Goal: Check status: Check status

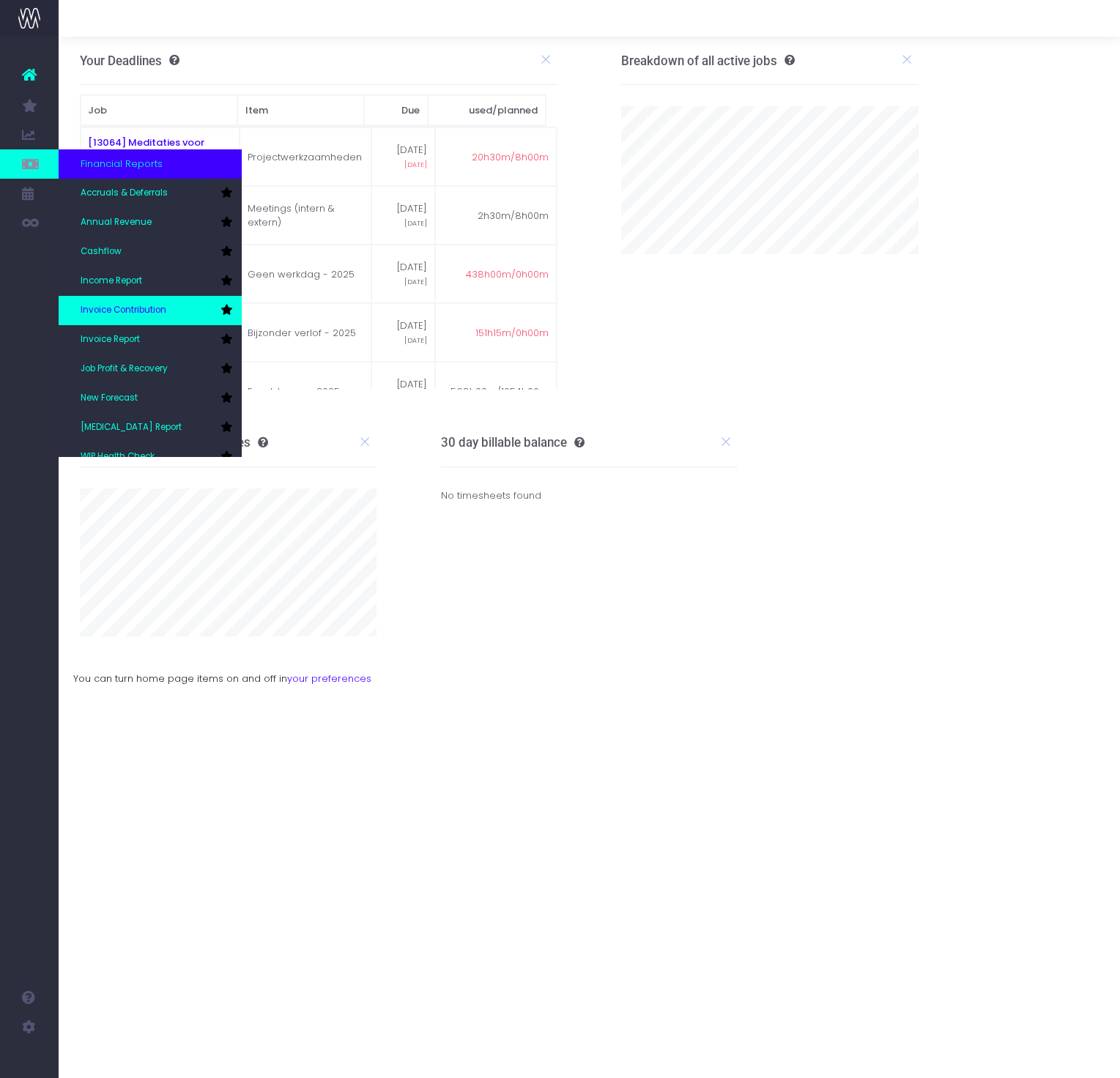
click at [232, 306] on icon at bounding box center [226, 310] width 11 height 11
click at [182, 305] on link "Invoice Contribution" at bounding box center [150, 310] width 183 height 30
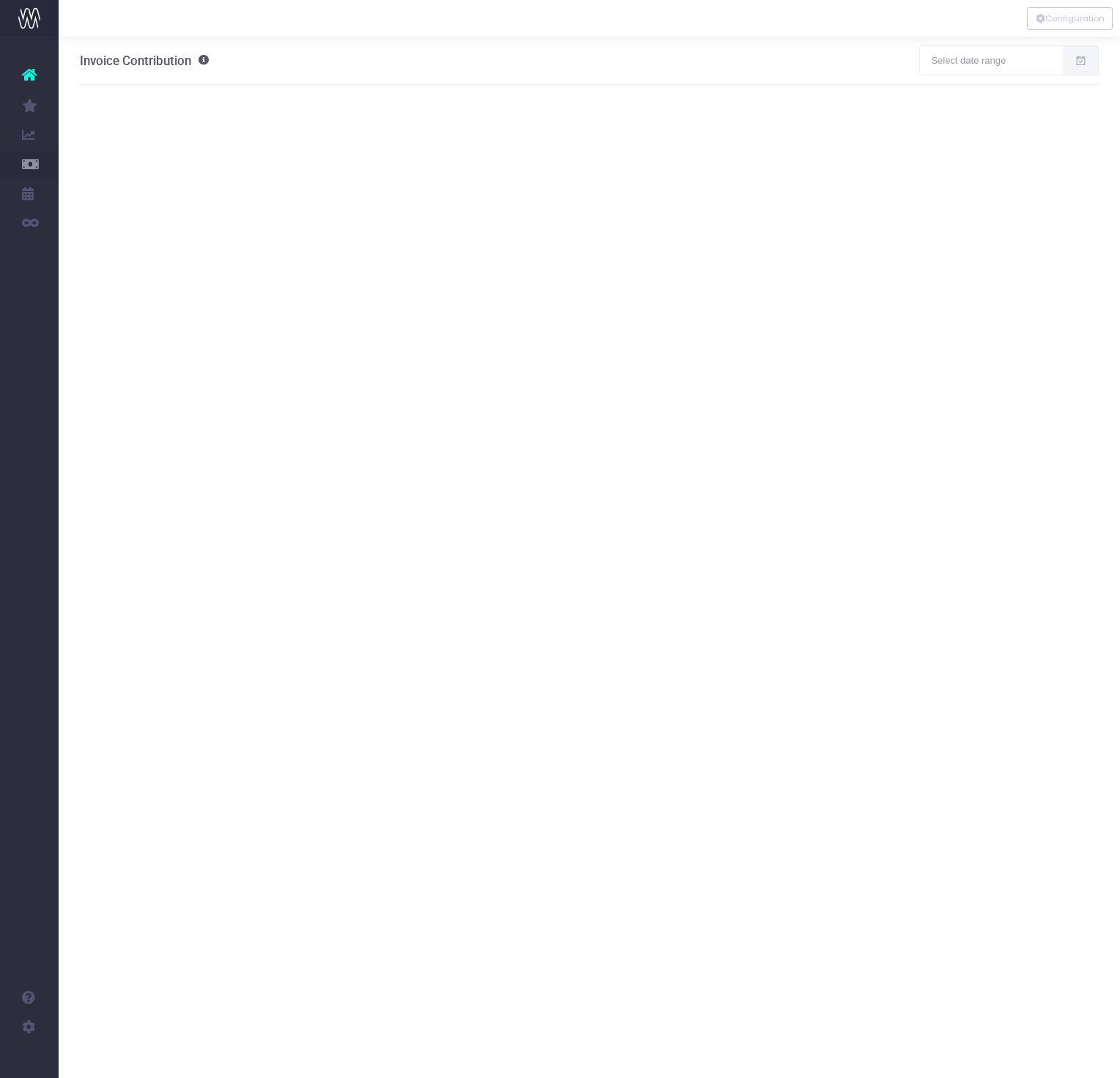
click at [1078, 61] on icon at bounding box center [1081, 61] width 12 height 0
type input "[DATE]"
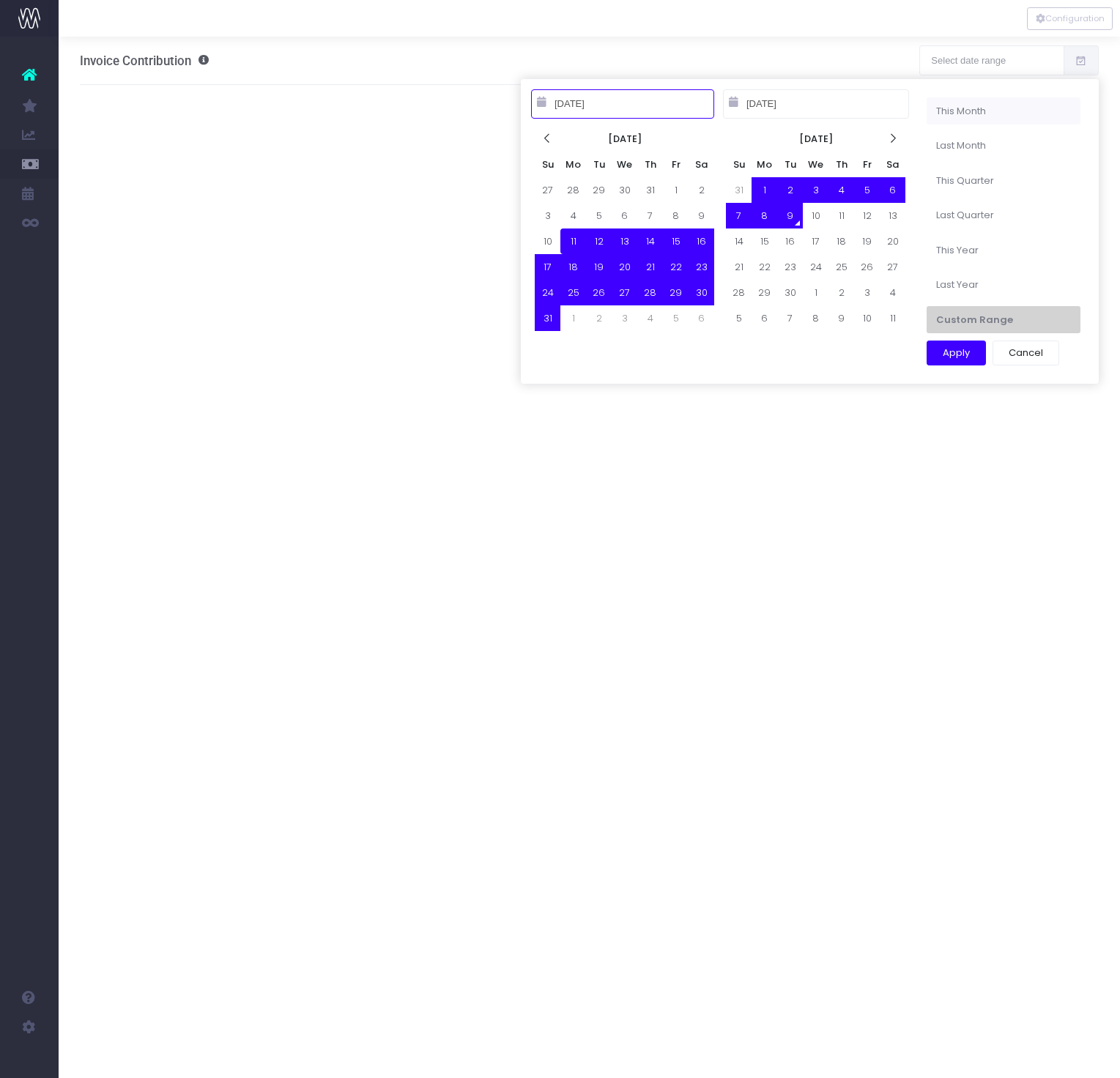
type input "[DATE]"
type input "09-30-2025"
type input "08-11-2025"
type input "09-09-2025"
type input "08-01-2025"
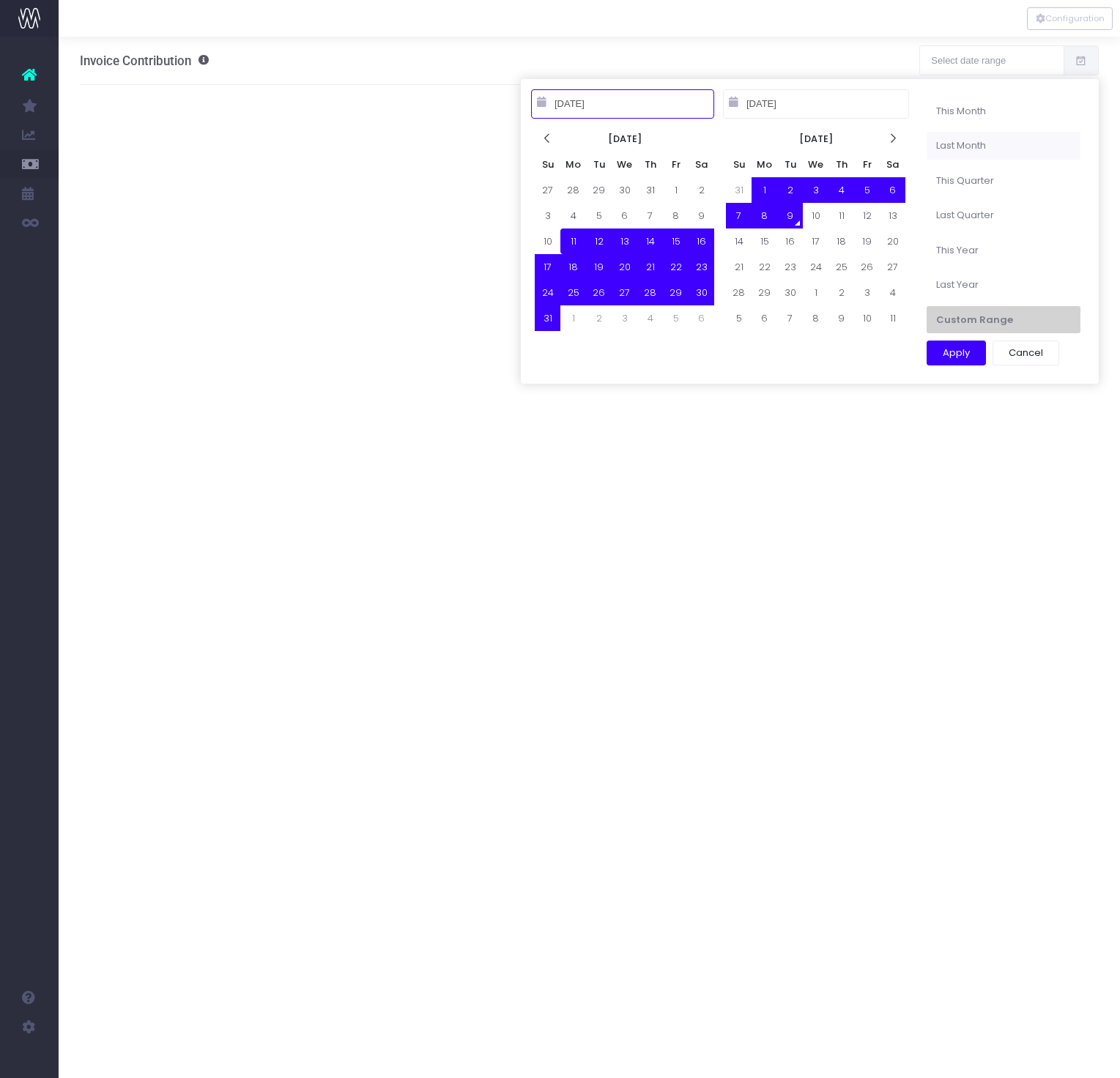
type input "08-31-2025"
type input "08-11-2025"
type input "09-09-2025"
type input "07-01-2025"
type input "09-30-2025"
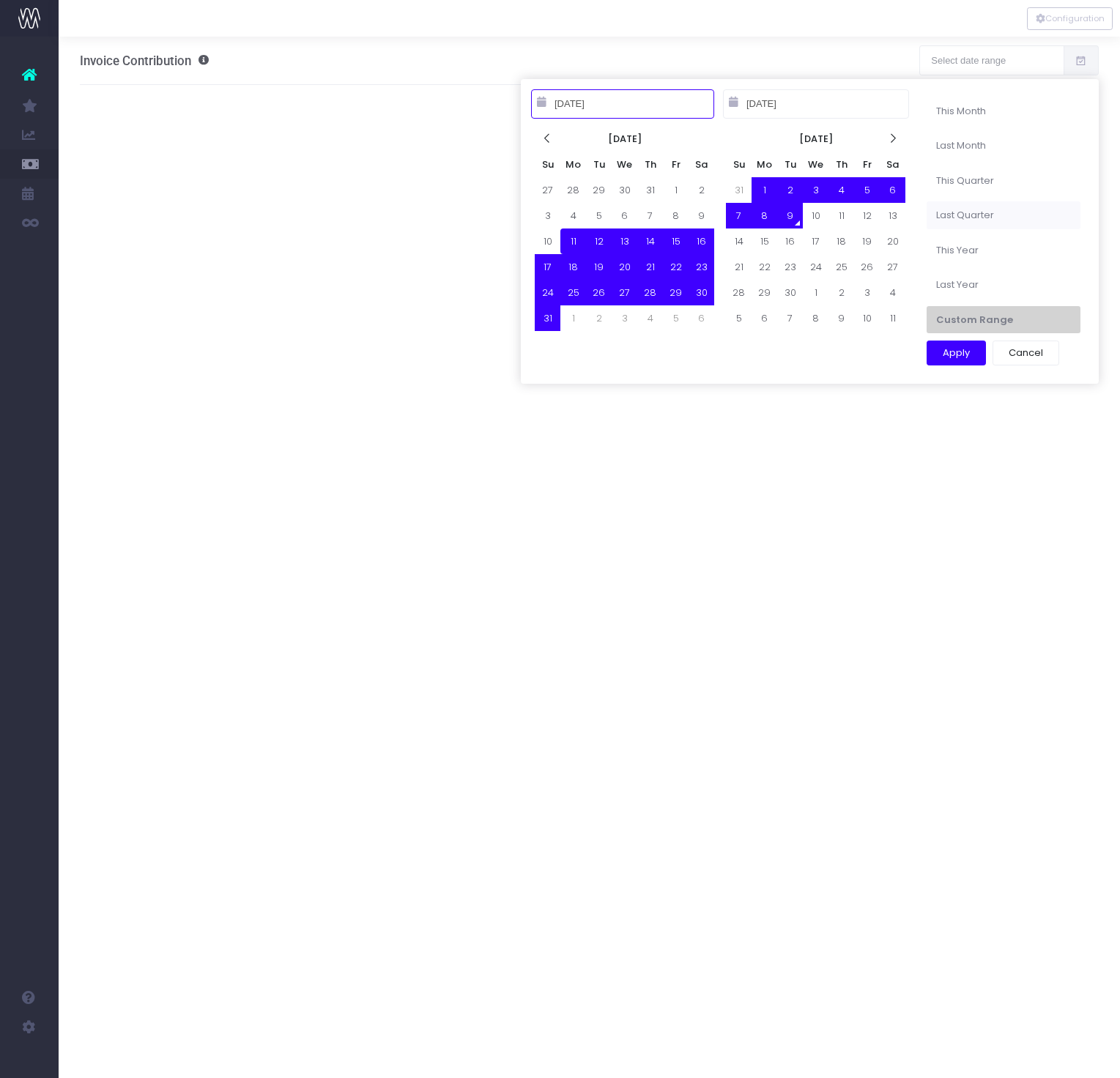
type input "08-11-2025"
type input "09-09-2025"
type input "04-01-2025"
type input "06-30-2025"
type input "08-11-2025"
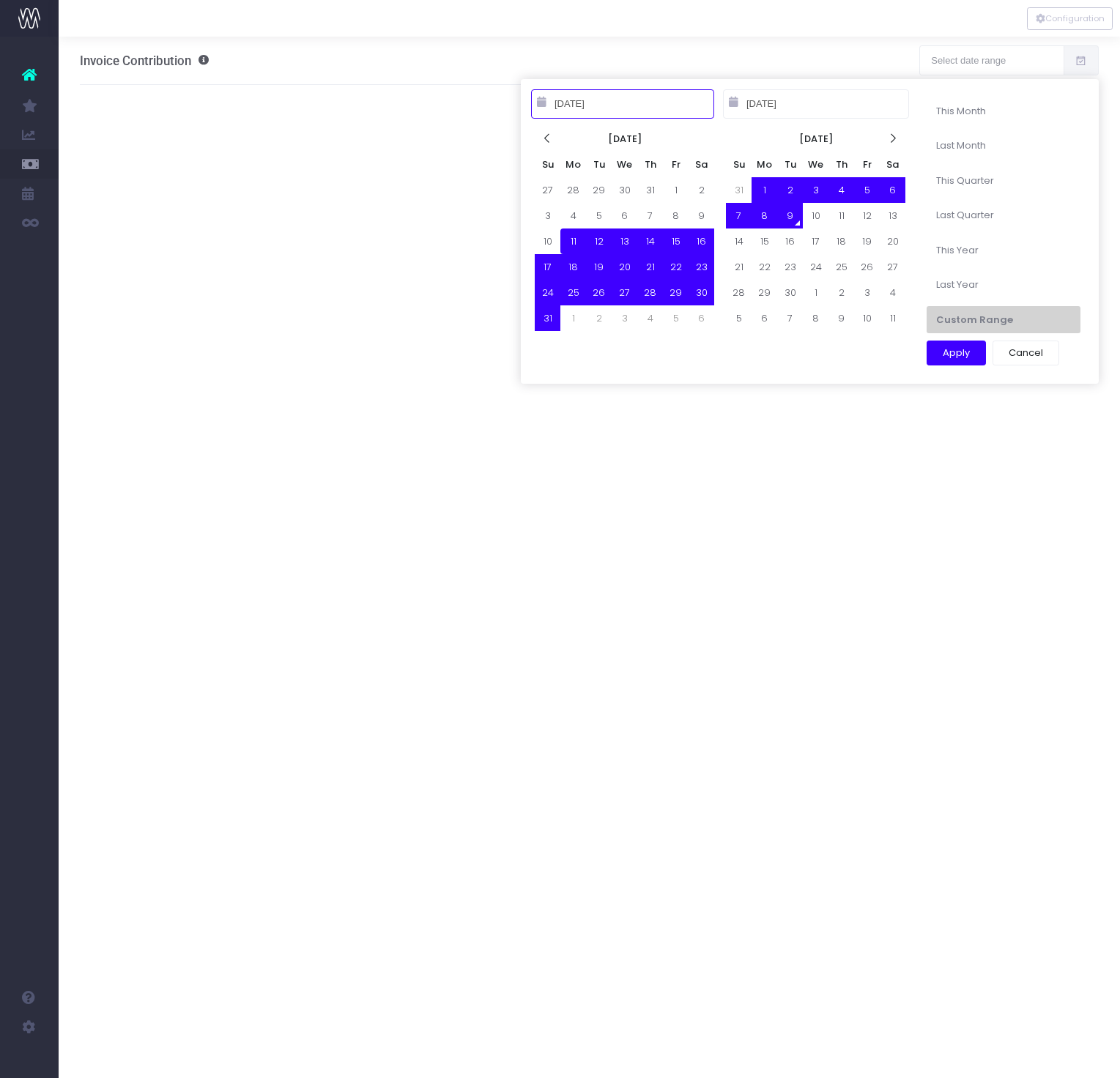
type input "09-09-2025"
type input "01-01-2025"
type input "12-31-2025"
click at [1000, 245] on li "This Year" at bounding box center [1003, 251] width 154 height 28
type input "Jan 1st 25 – Dec 31st 25"
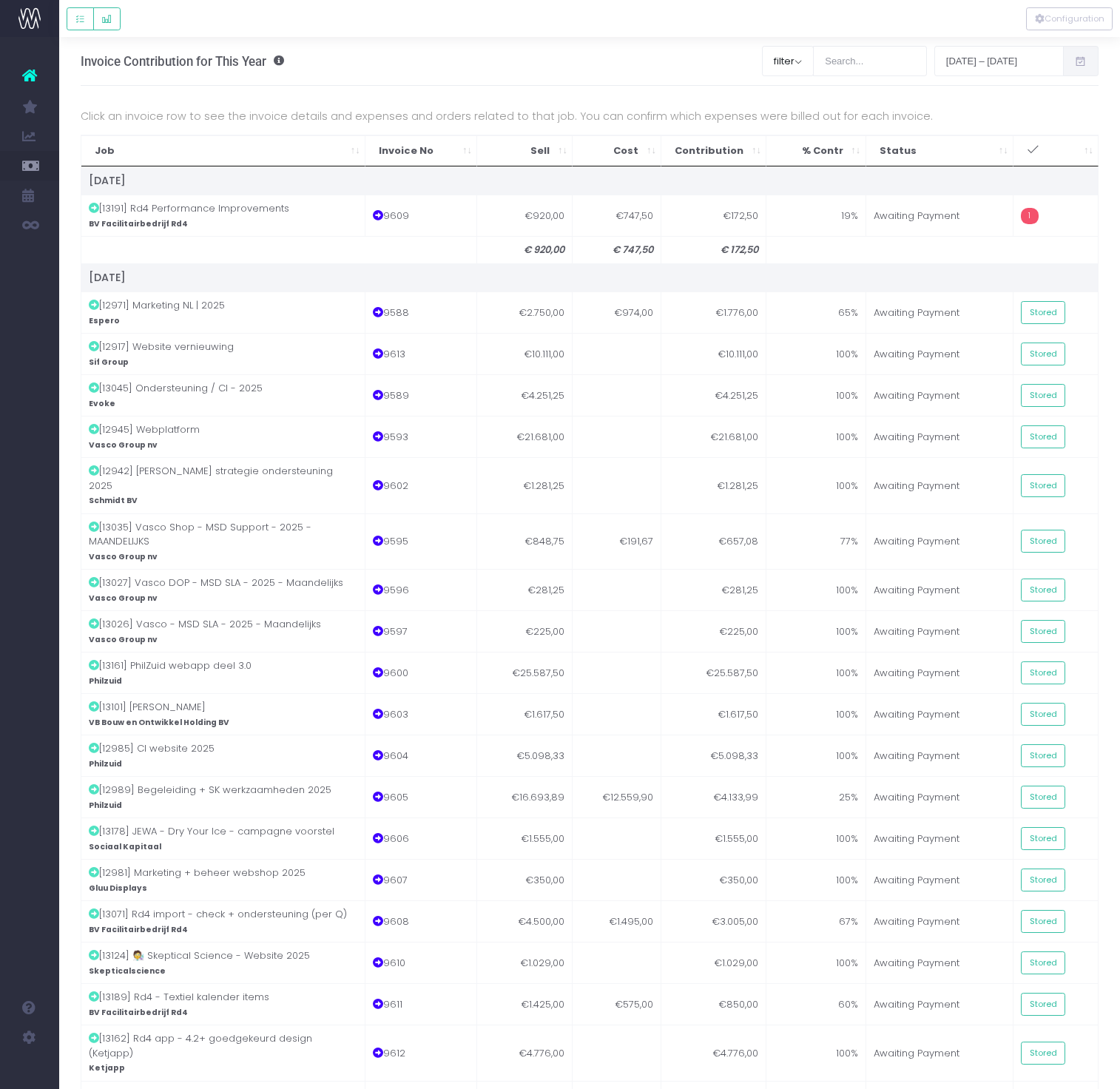
click at [1031, 151] on icon ": activate to sort column ascending" at bounding box center [1033, 150] width 12 height 12
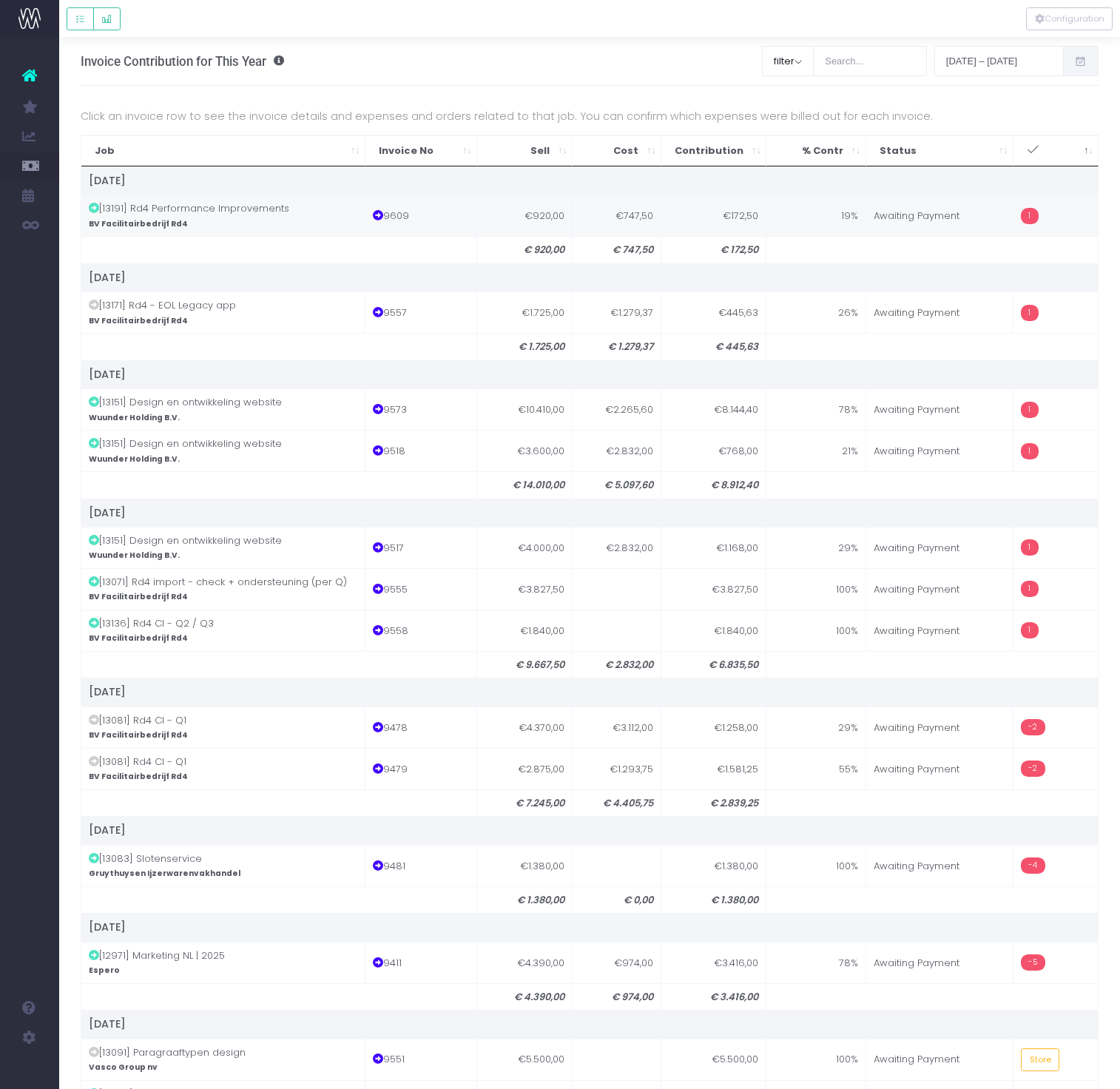
click at [872, 206] on td "Awaiting Payment" at bounding box center [940, 215] width 148 height 41
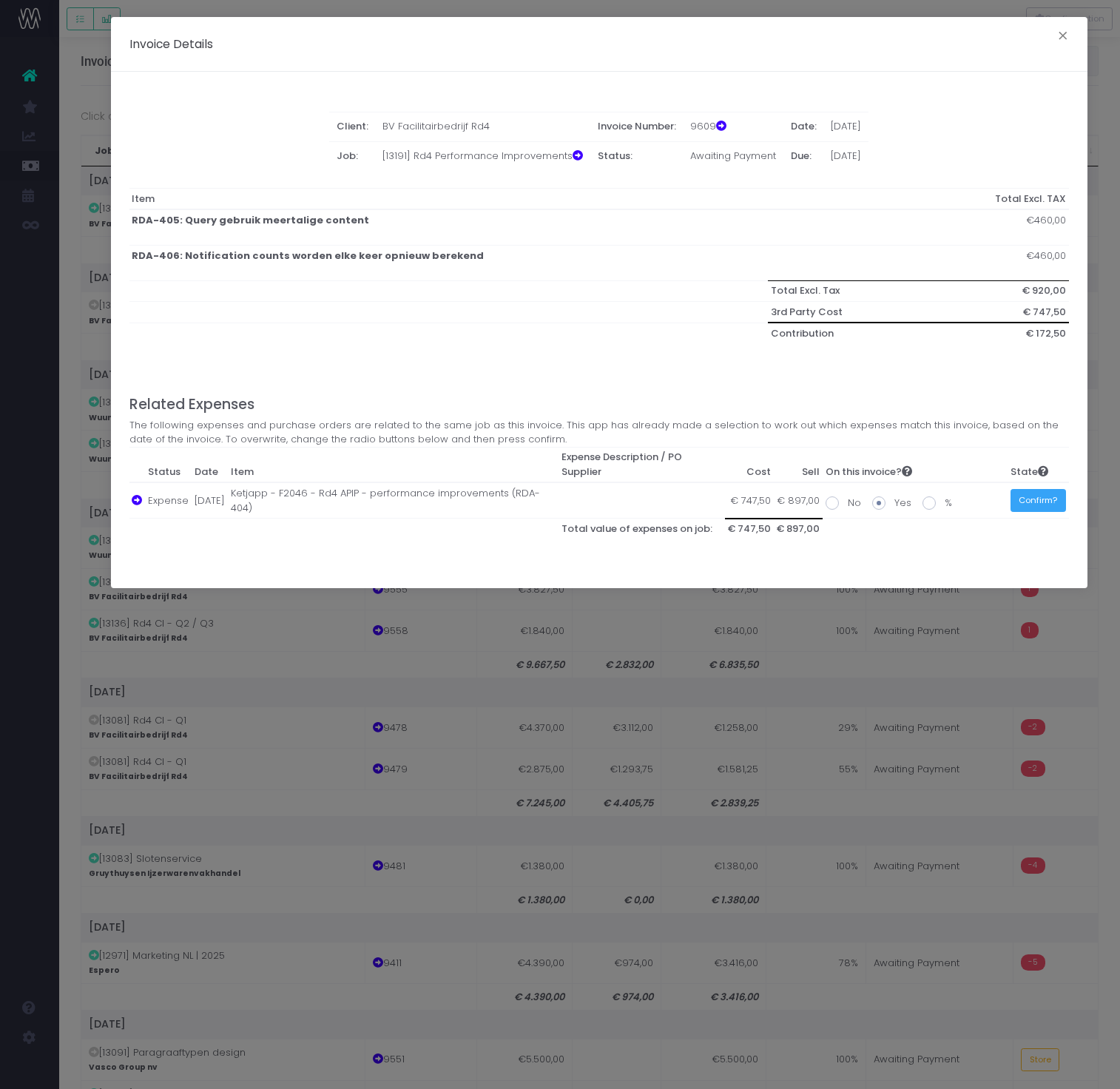
click at [1029, 501] on button "Confirm?" at bounding box center [1038, 501] width 56 height 23
click at [1011, 648] on div "Invoice Details × Client: BV Facilitairbedrijf Rd4 Invoice Number: 9609 Date: 0…" at bounding box center [560, 544] width 1120 height 1089
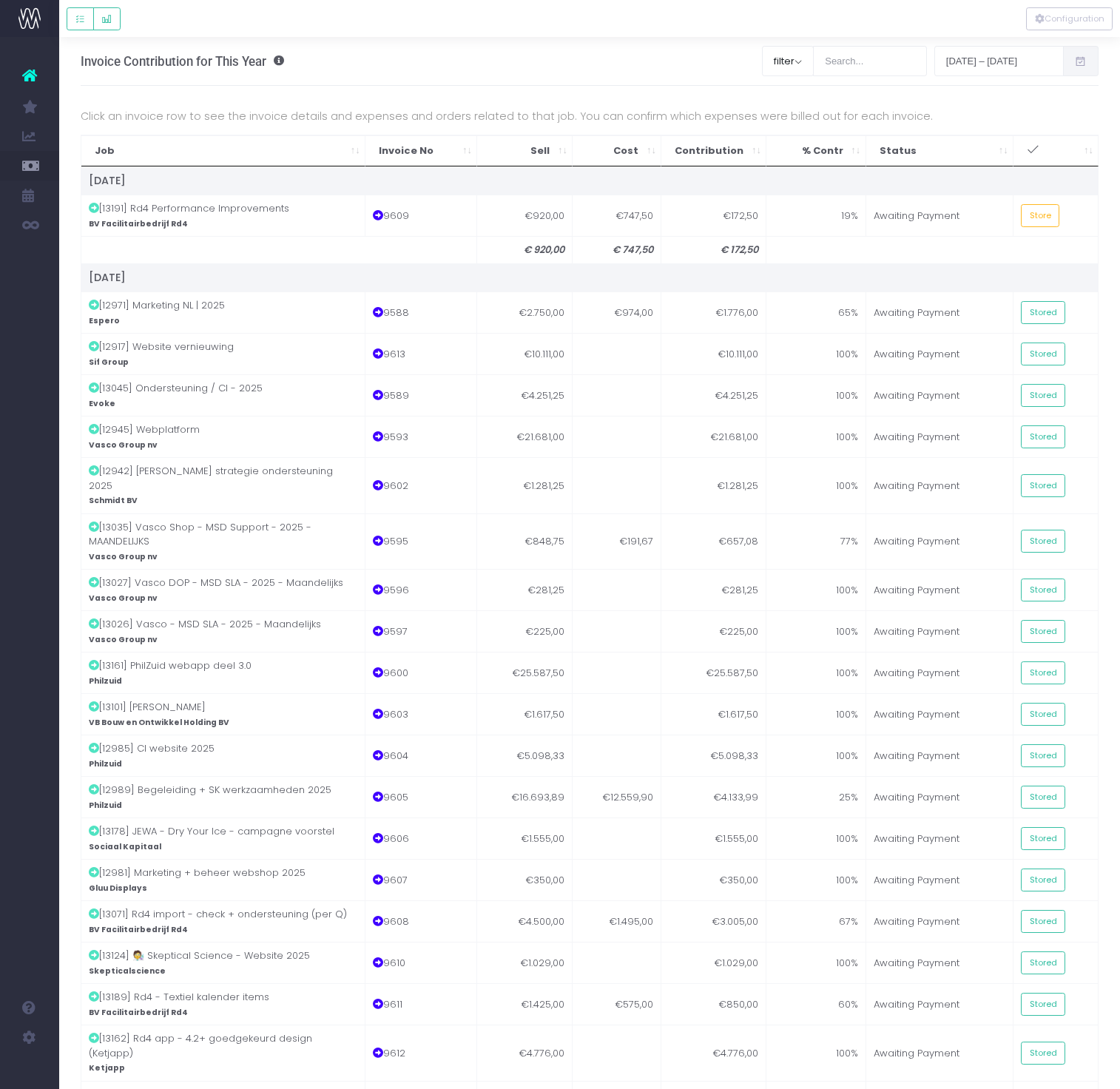
click at [1033, 146] on icon ": activate to sort column ascending" at bounding box center [1033, 150] width 12 height 12
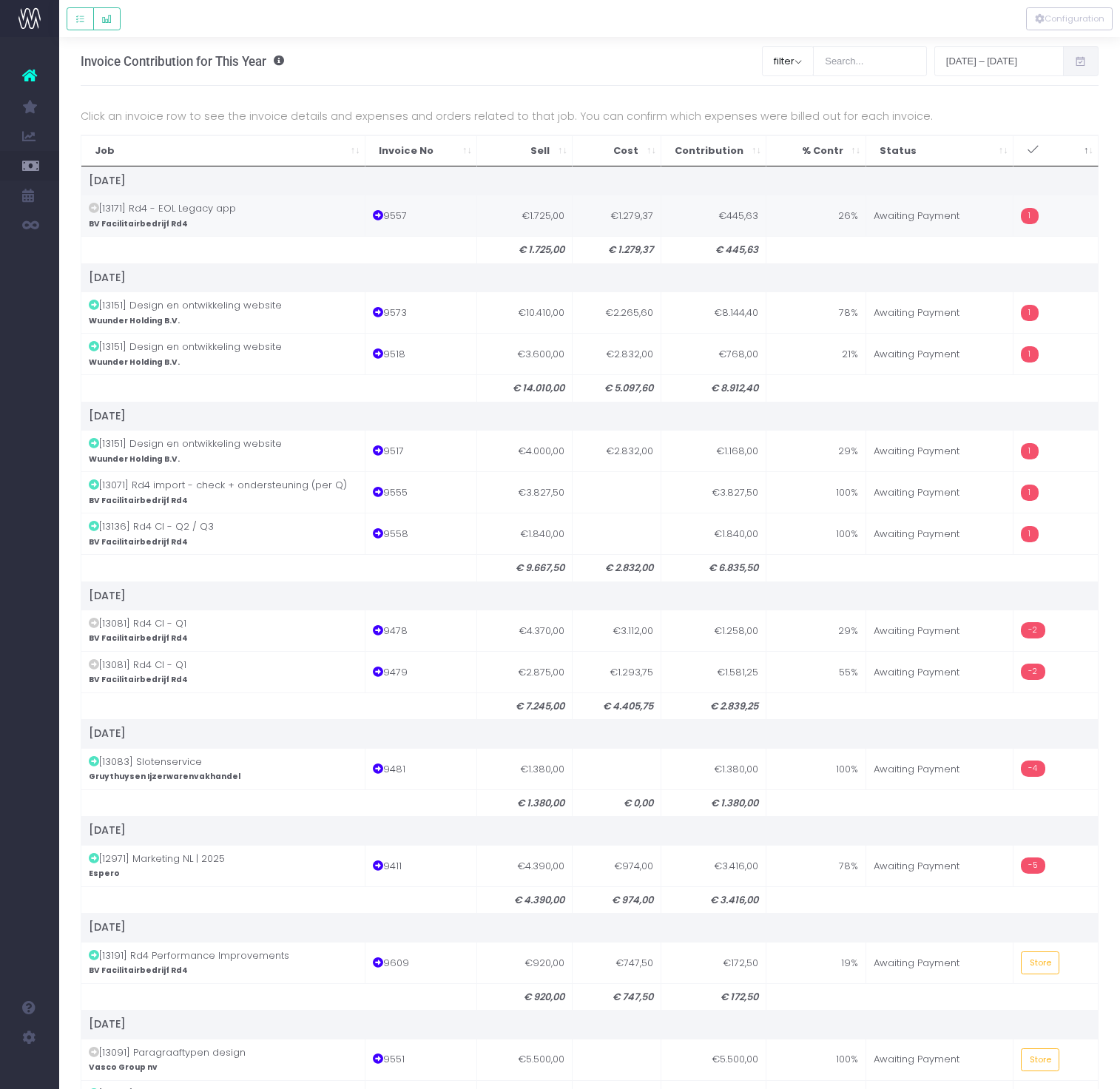
click at [942, 205] on td "Awaiting Payment" at bounding box center [940, 215] width 148 height 41
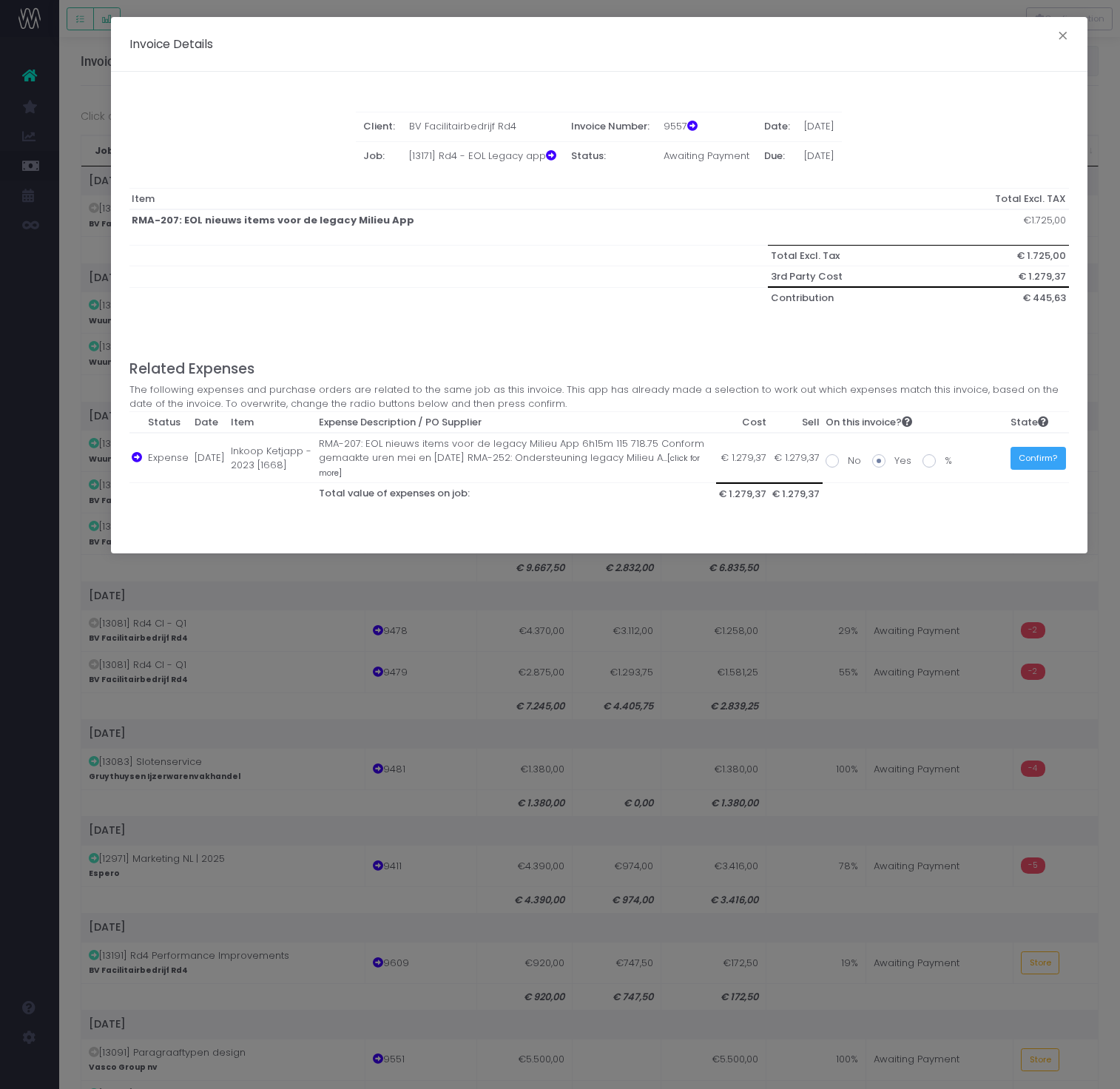
click at [1044, 460] on button "Confirm?" at bounding box center [1038, 458] width 56 height 23
click at [1008, 633] on div "Invoice Details × Client: BV Facilitairbedrijf Rd4 Invoice Number: 9557 Date: 3…" at bounding box center [560, 544] width 1120 height 1089
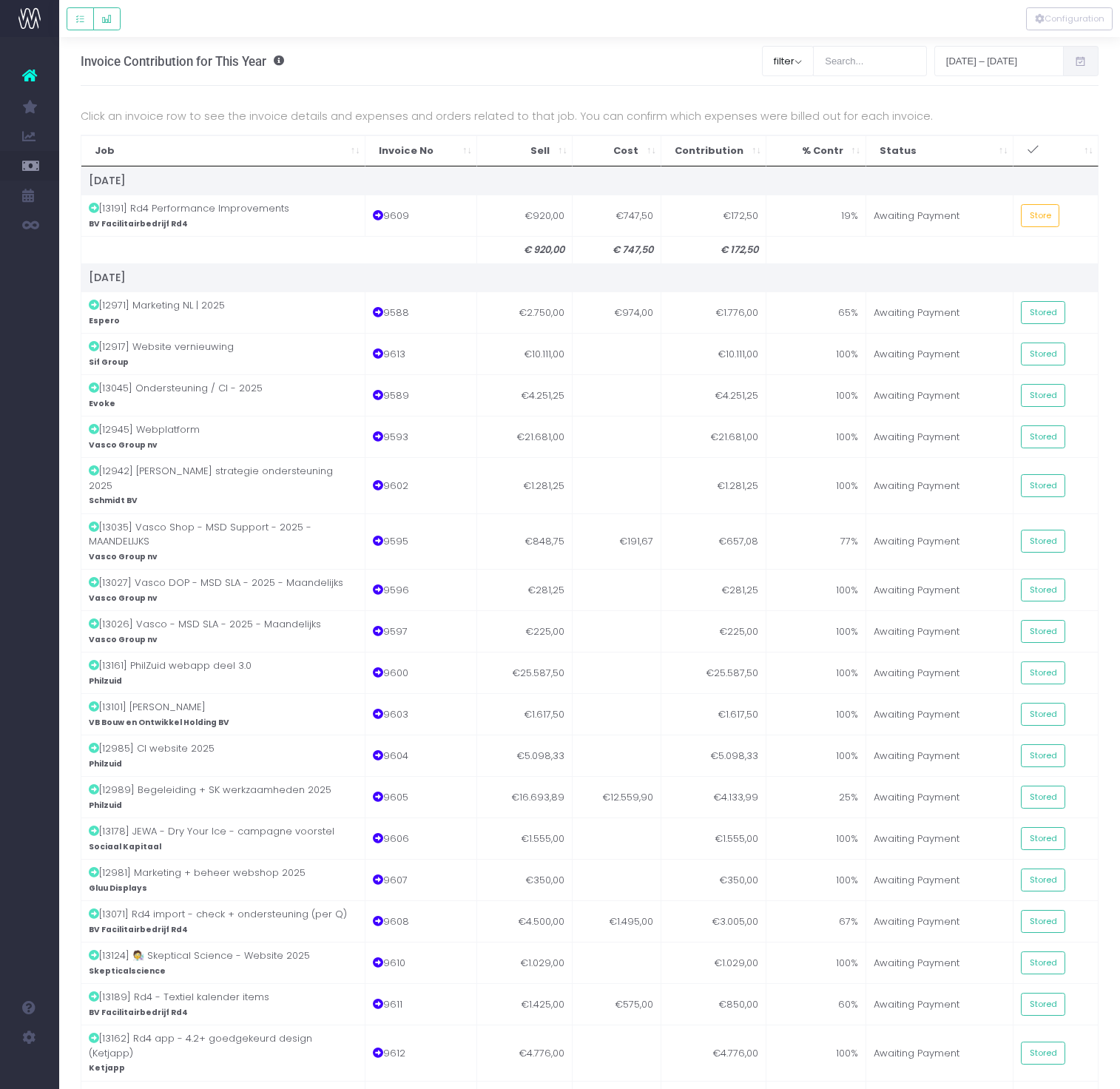
click at [1035, 151] on icon ": activate to sort column ascending" at bounding box center [1033, 150] width 12 height 12
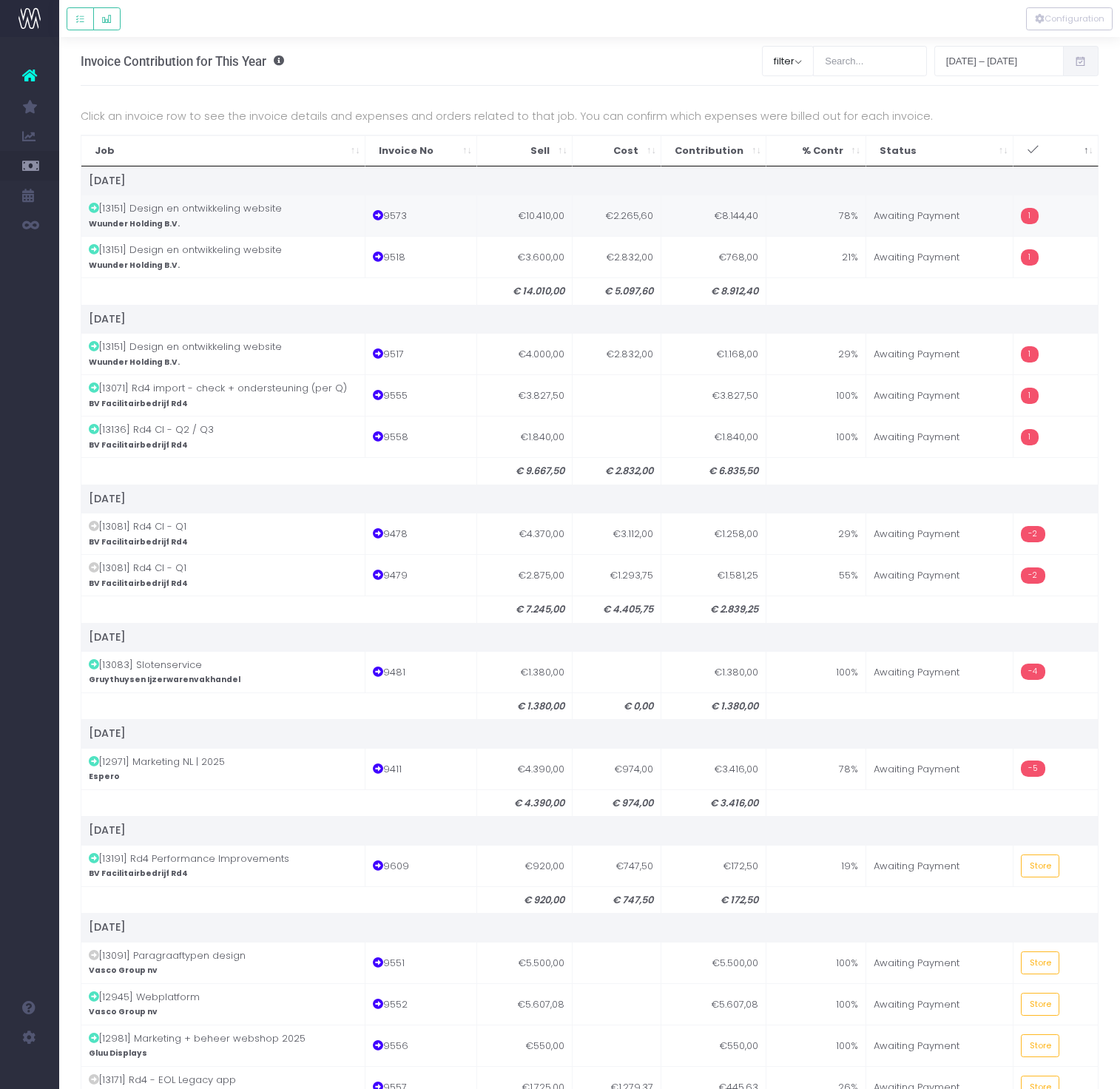
click at [914, 222] on td "Awaiting Payment" at bounding box center [940, 215] width 148 height 41
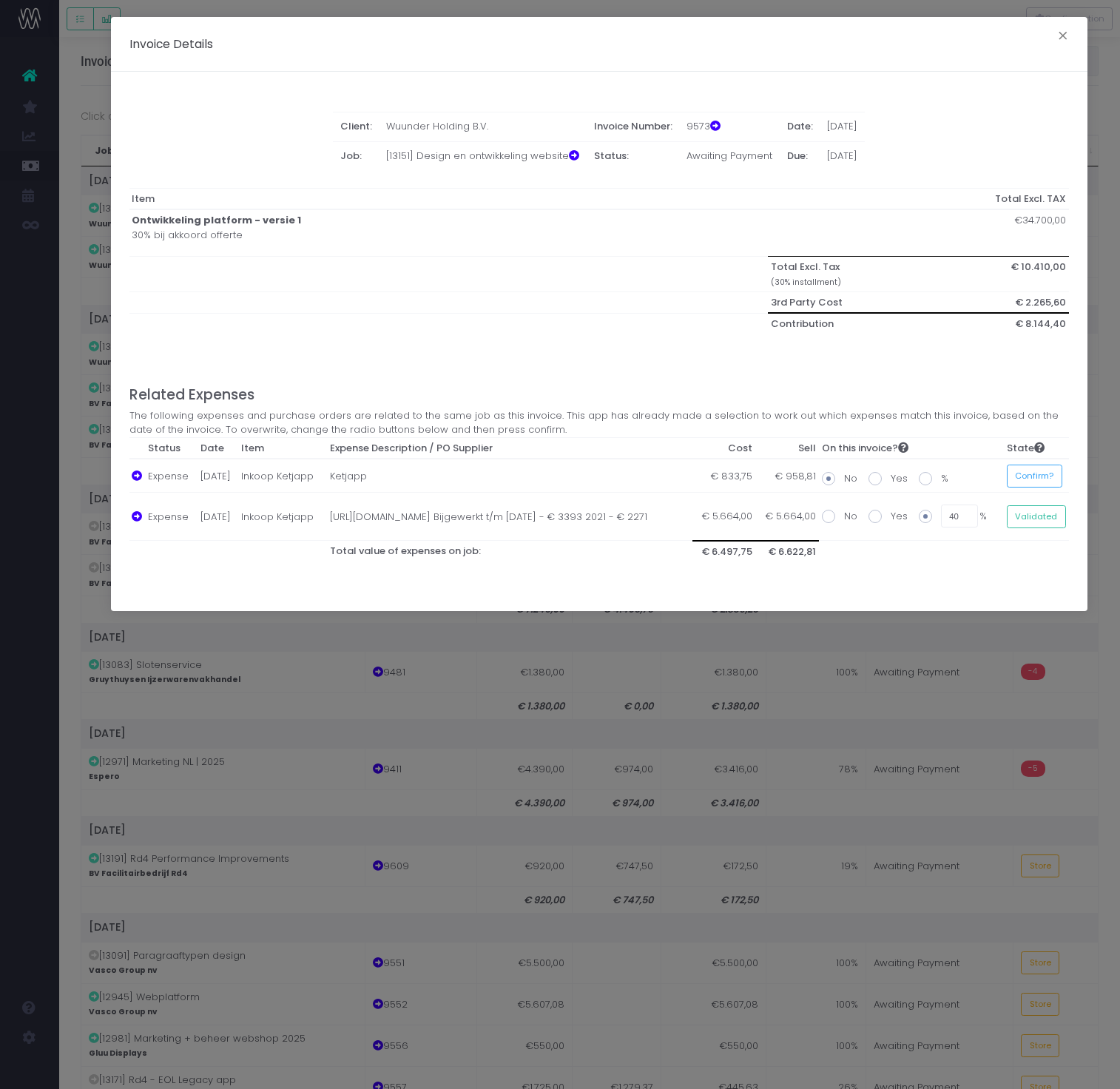
click at [820, 698] on div "Invoice Details × Client: Wuunder Holding B.V. Invoice Number: 9573 Date: 31 Ju…" at bounding box center [560, 544] width 1120 height 1089
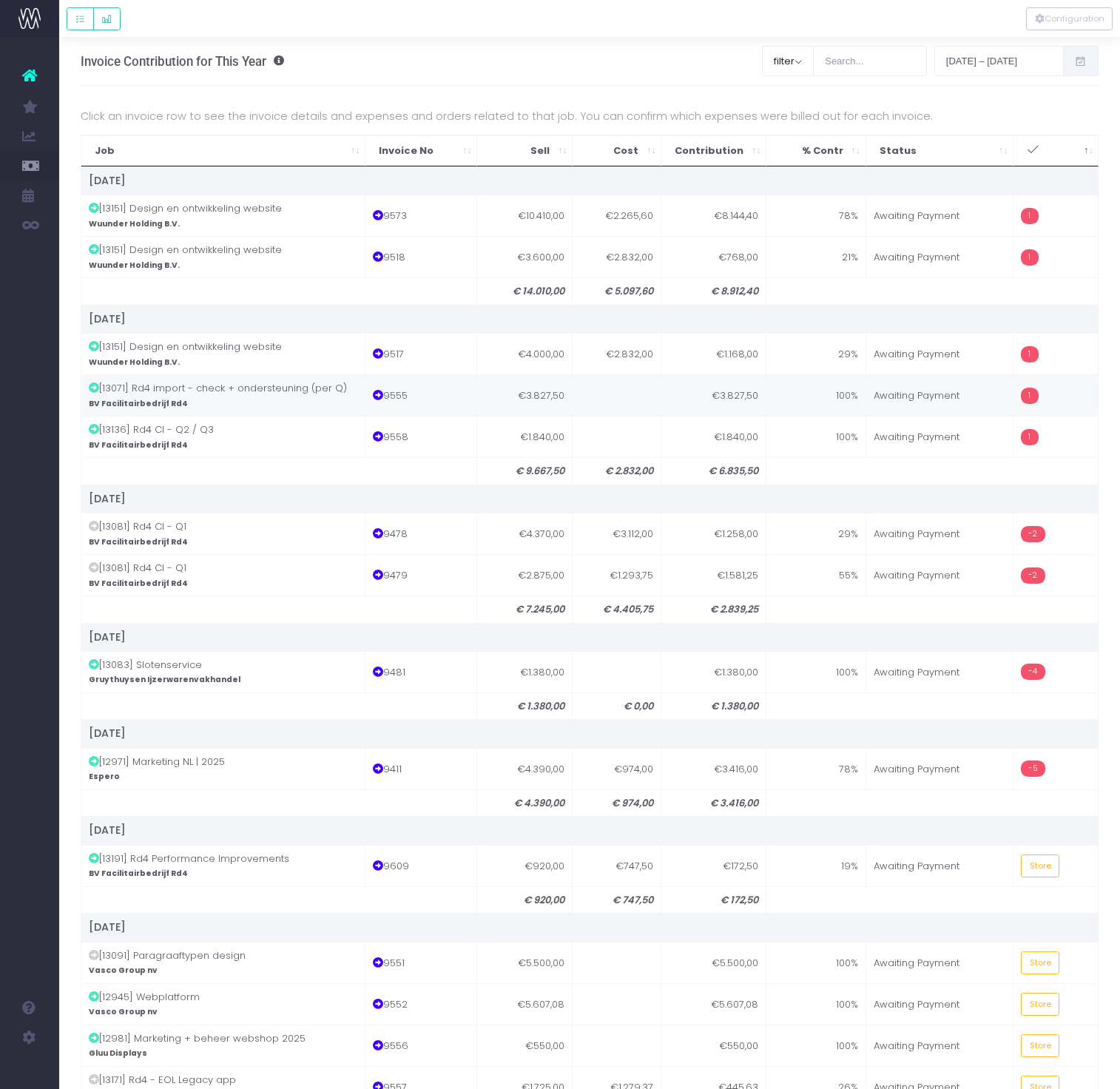
click at [913, 397] on td "Awaiting Payment" at bounding box center [940, 395] width 148 height 41
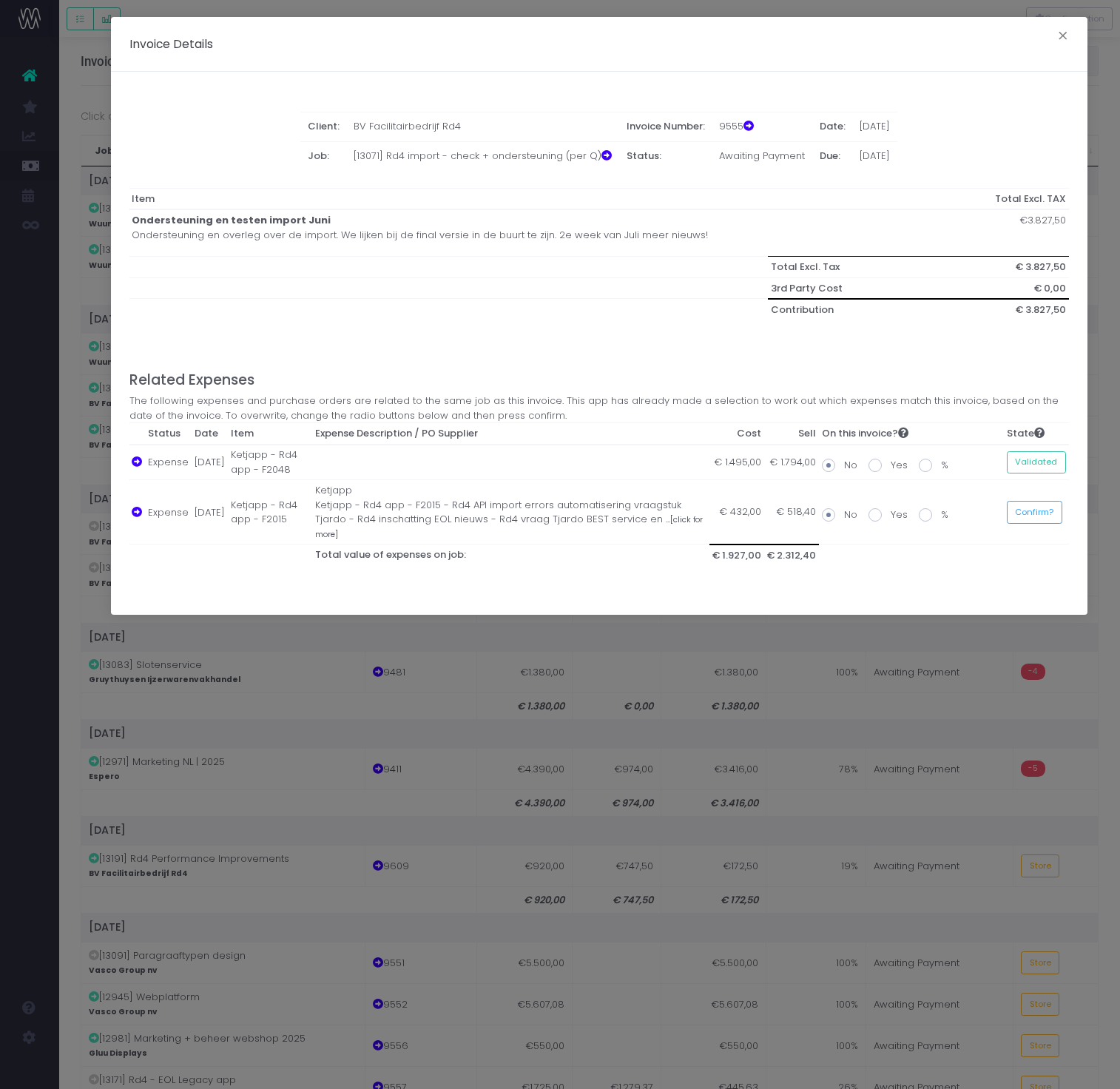
click at [911, 683] on div "Invoice Details × Client: BV Facilitairbedrijf Rd4 Invoice Number: 9555 Date: 3…" at bounding box center [560, 544] width 1120 height 1089
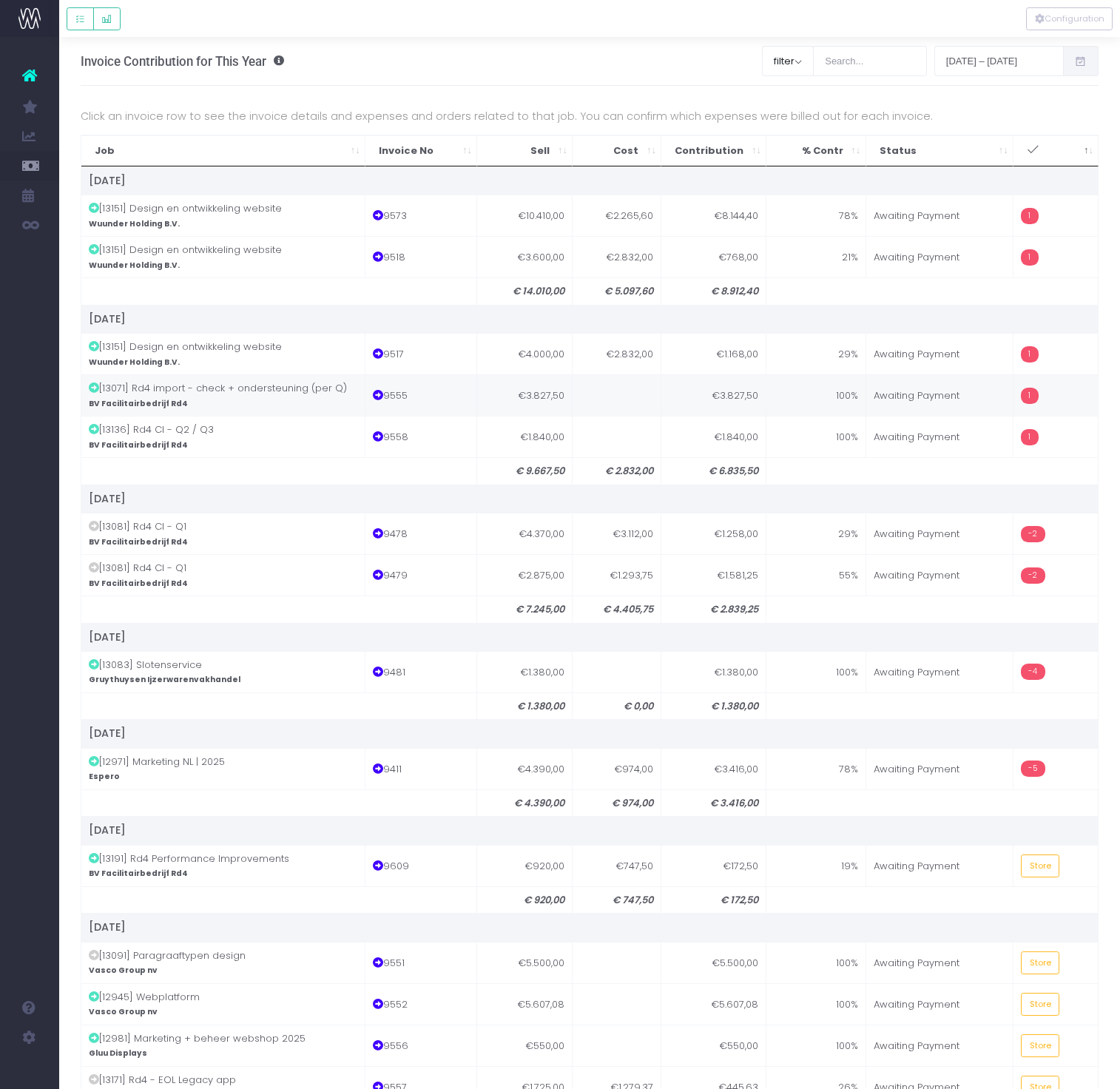
click at [609, 398] on td at bounding box center [617, 395] width 89 height 41
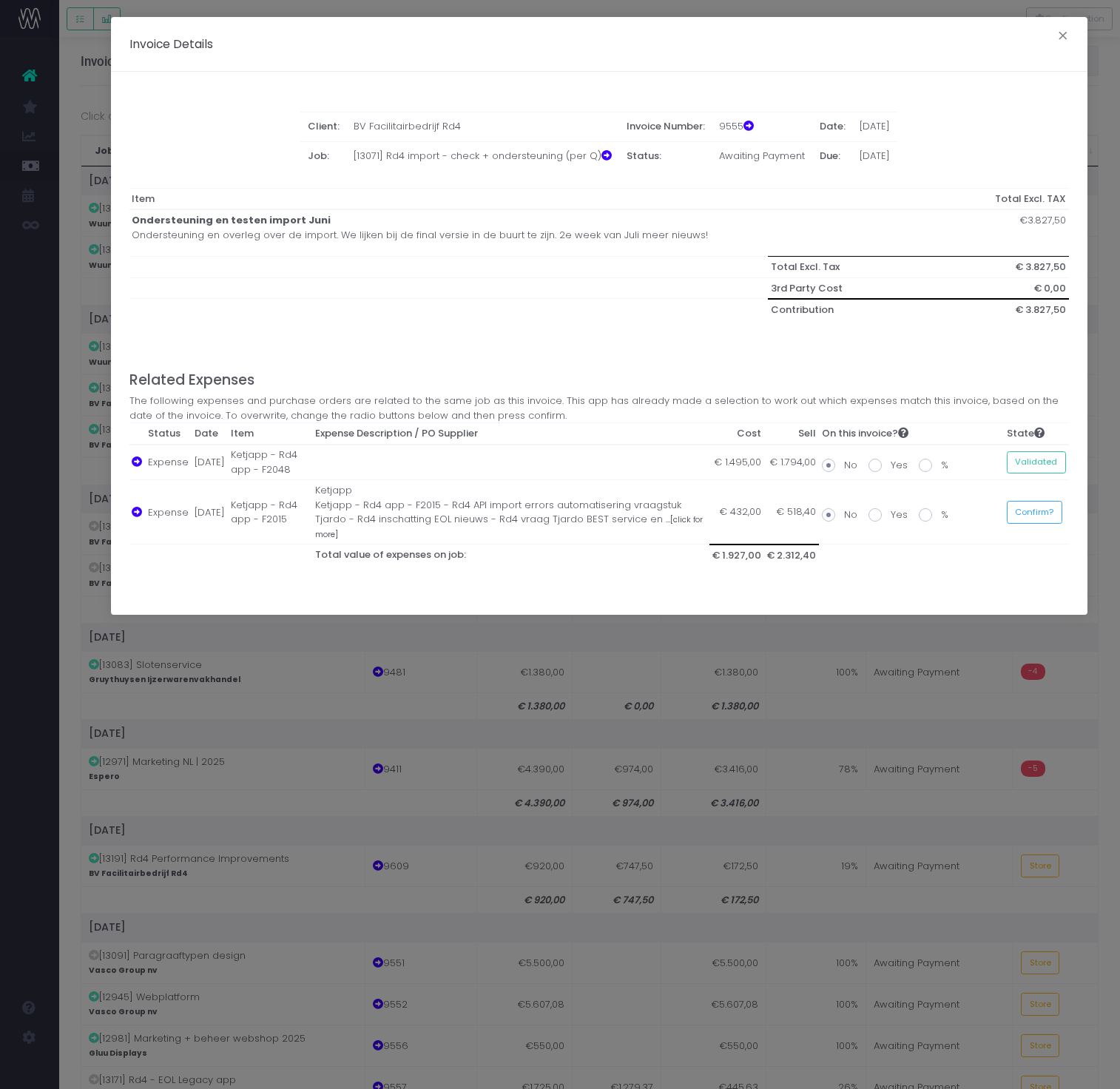
click at [870, 509] on span at bounding box center [875, 515] width 13 height 13
click at [891, 508] on input "Yes" at bounding box center [895, 512] width 10 height 10
radio input "true"
click at [1033, 508] on button "Confirm?" at bounding box center [1034, 512] width 56 height 23
click at [989, 671] on div "Invoice Details × Client: BV Facilitairbedrijf Rd4 Invoice Number: 9555 Date: 3…" at bounding box center [560, 544] width 1120 height 1089
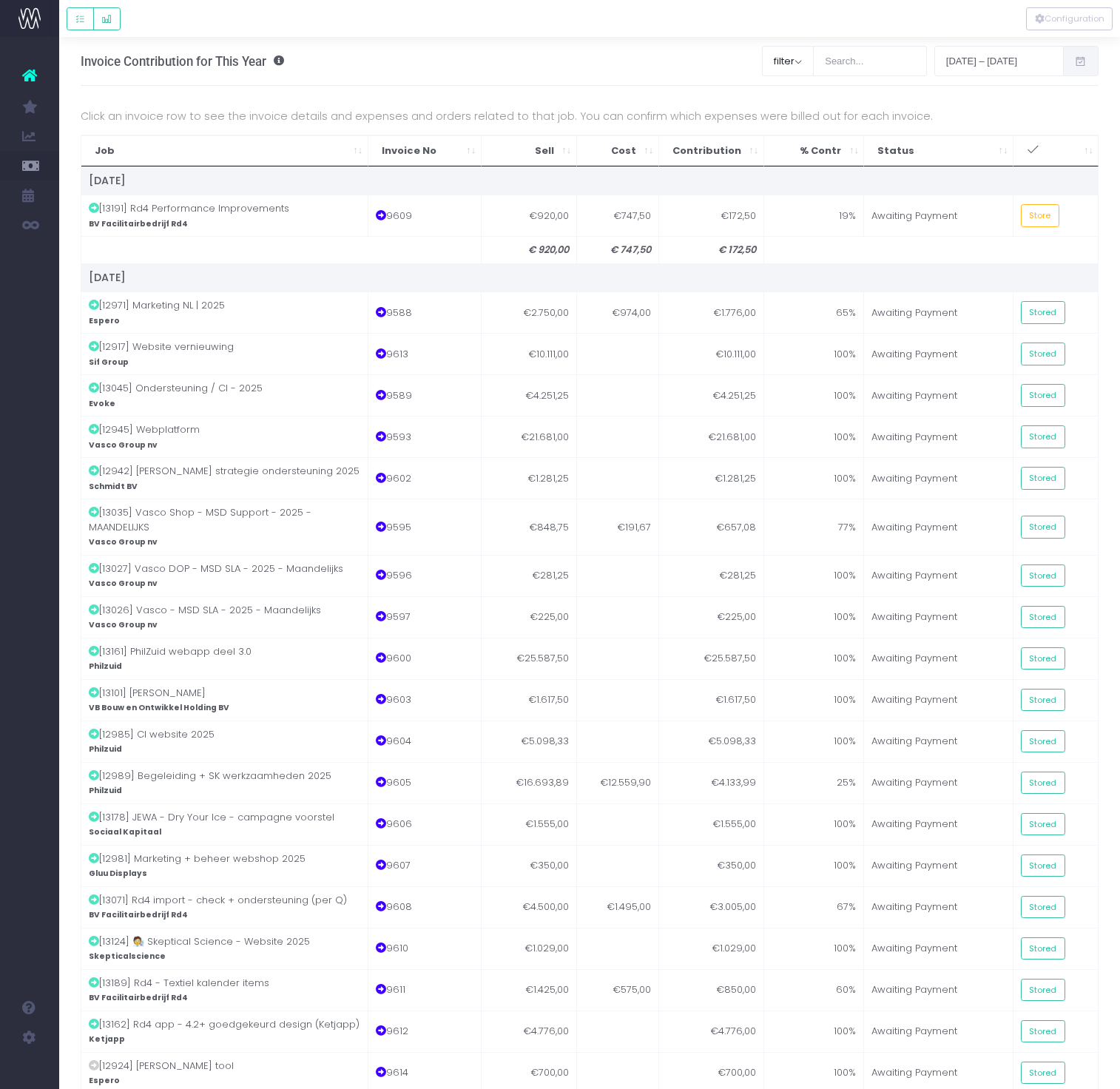
click at [1030, 153] on icon ": activate to sort column ascending" at bounding box center [1033, 150] width 12 height 12
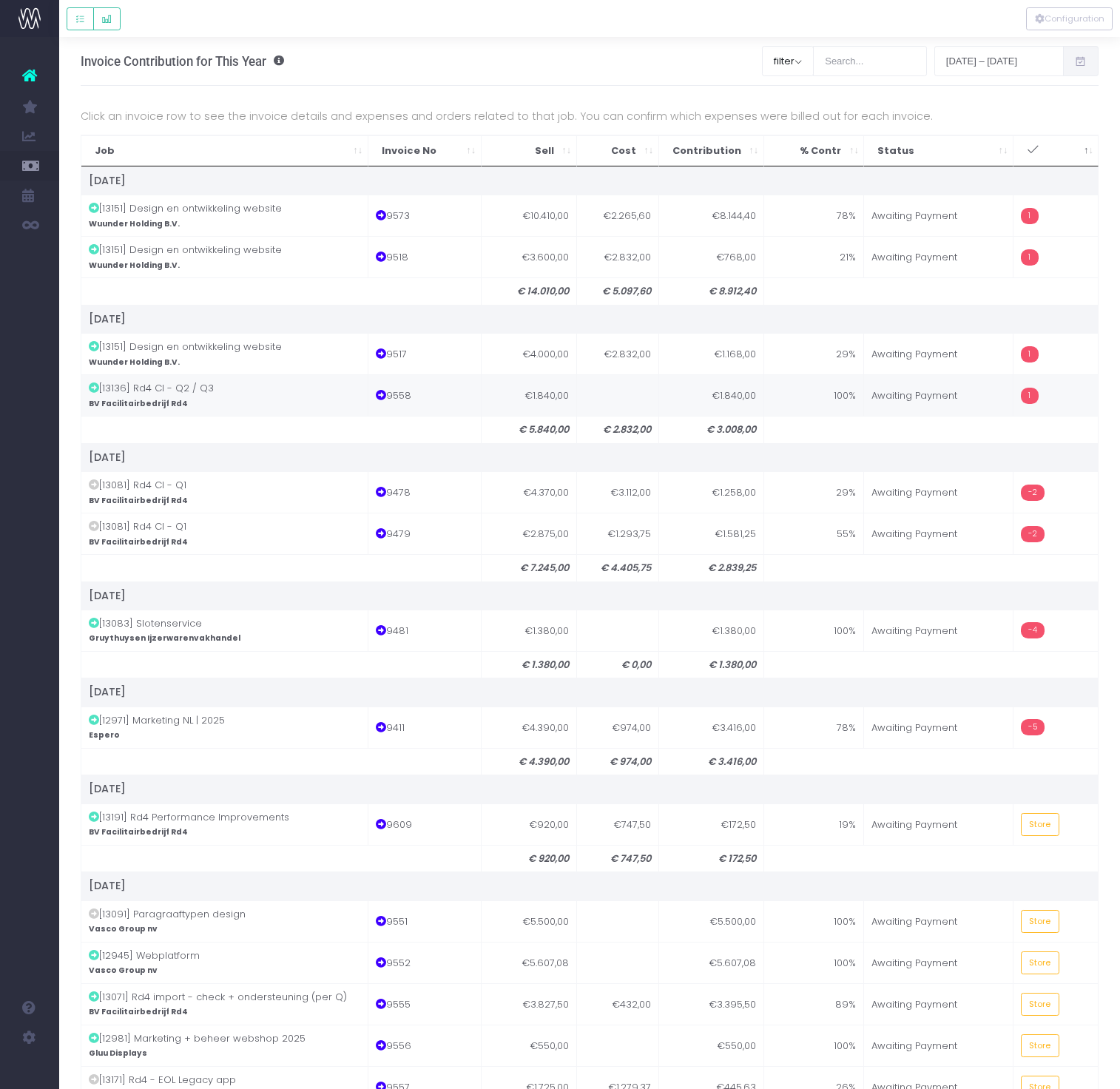
click at [731, 390] on td "€1.840,00" at bounding box center [711, 395] width 105 height 41
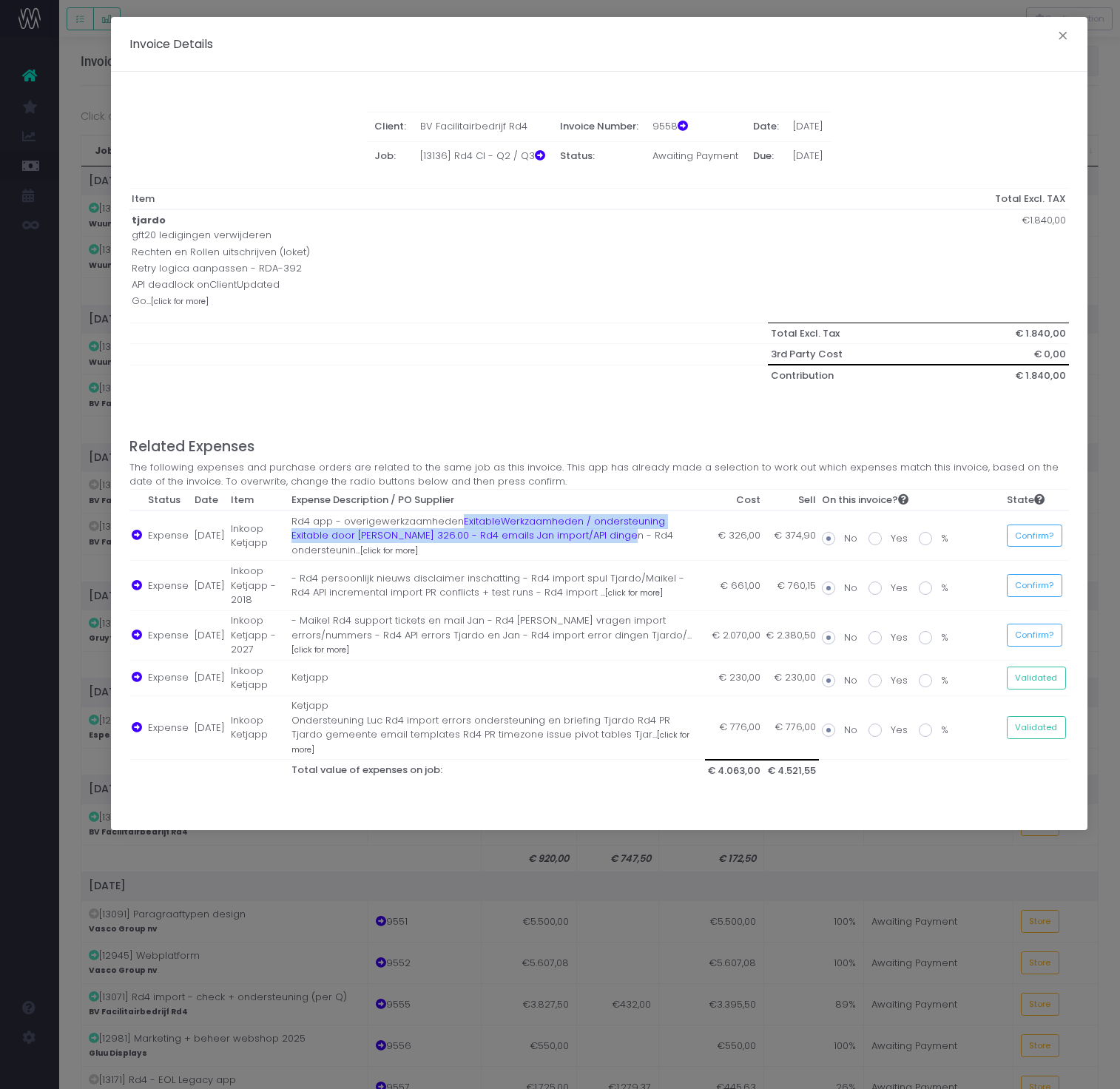
drag, startPoint x: 579, startPoint y: 539, endPoint x: 461, endPoint y: 522, distance: 119.2
click at [461, 521] on td "Rd4 app - overigewerkzaamhedenExitableWerkzaamheden / ondersteuning Exitable do…" at bounding box center [496, 536] width 417 height 50
click at [388, 561] on td "- Rd4 persoonlijk nieuws disclaimer inschatting - Rd4 import spul Tjardo/Maikel…" at bounding box center [496, 585] width 417 height 50
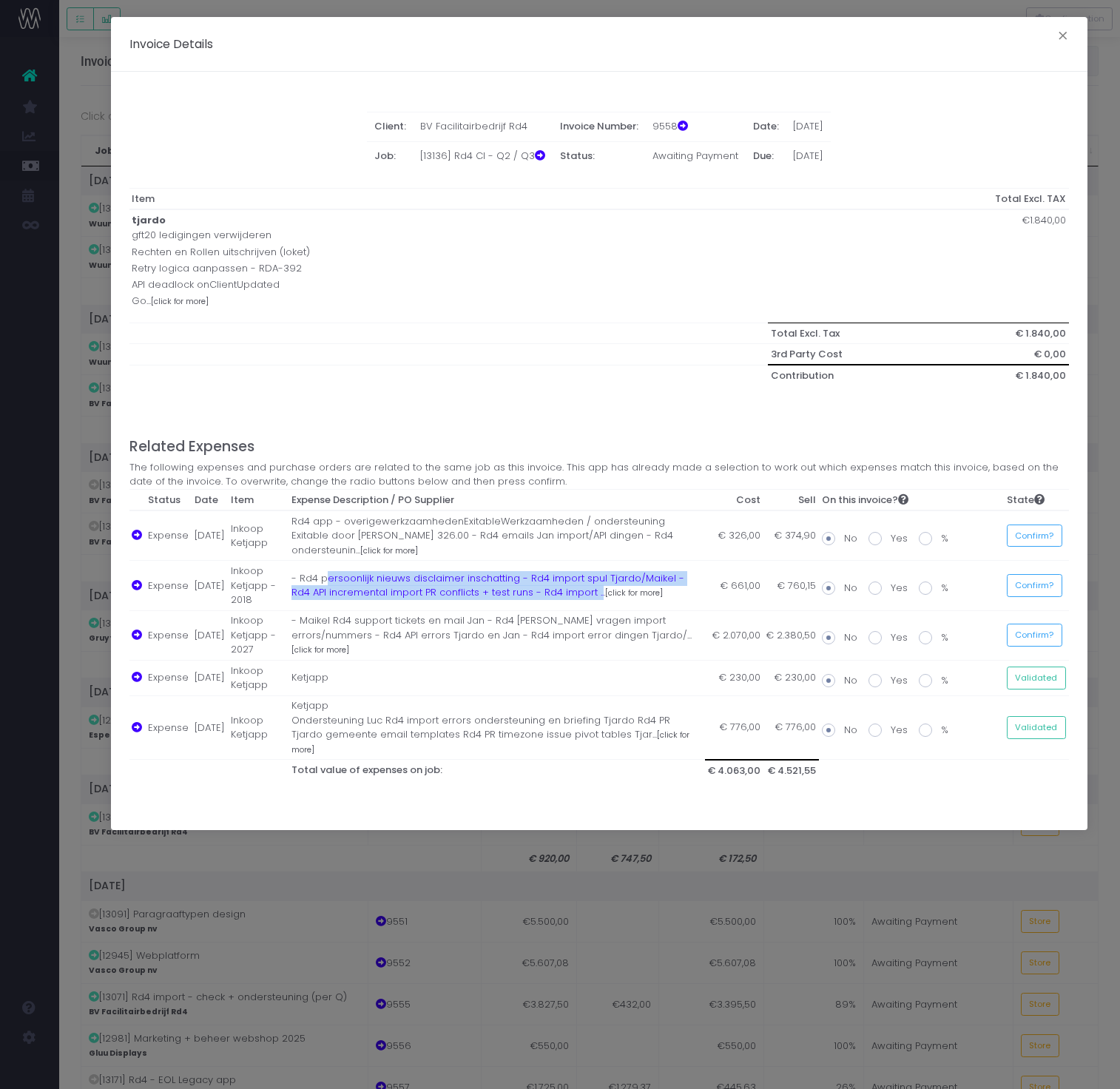
drag, startPoint x: 332, startPoint y: 561, endPoint x: 579, endPoint y: 583, distance: 248.0
click at [579, 583] on td "- Rd4 persoonlijk nieuws disclaimer inschatting - Rd4 import spul Tjardo/Maikel…" at bounding box center [496, 585] width 417 height 50
click at [876, 582] on span at bounding box center [875, 588] width 13 height 13
click at [891, 581] on input "Yes" at bounding box center [895, 586] width 10 height 10
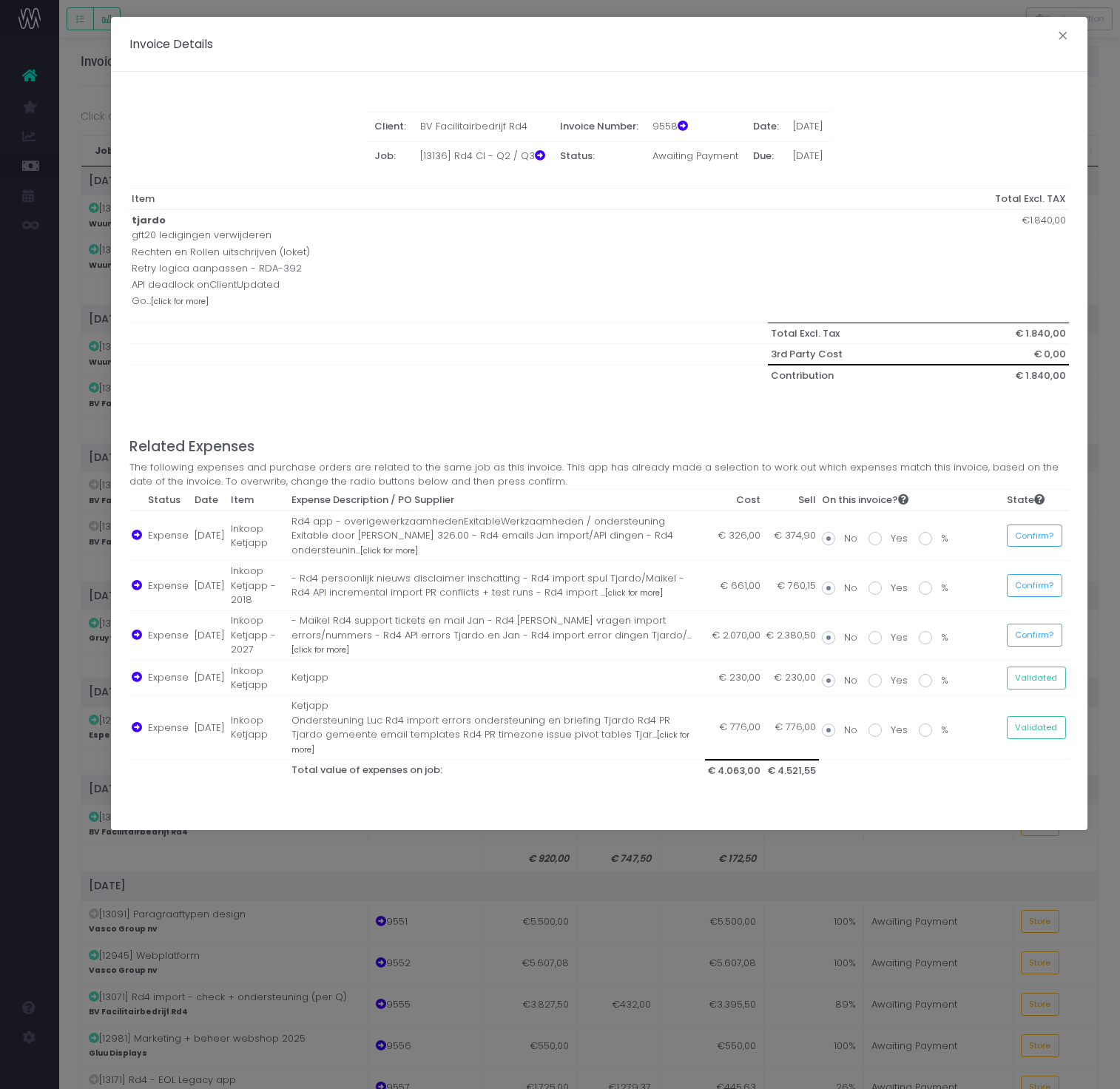
radio input "true"
click at [1037, 579] on button "Confirm?" at bounding box center [1034, 586] width 56 height 23
click at [826, 847] on div "Invoice Details × Client: BV Facilitairbedrijf Rd4 Invoice Number: 9558 Date: 3…" at bounding box center [560, 544] width 1120 height 1089
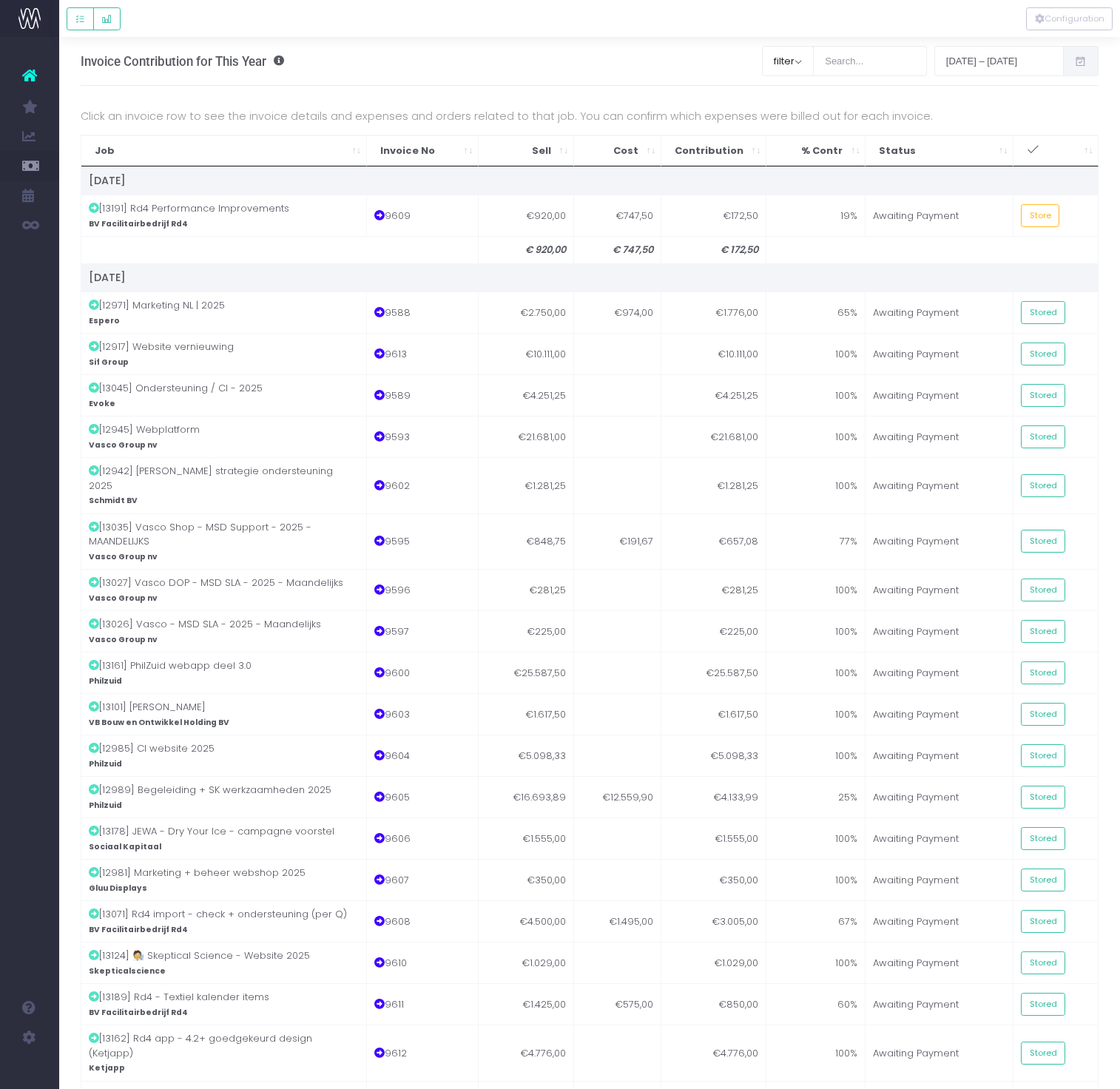
click at [1031, 149] on icon ": activate to sort column ascending" at bounding box center [1033, 150] width 12 height 12
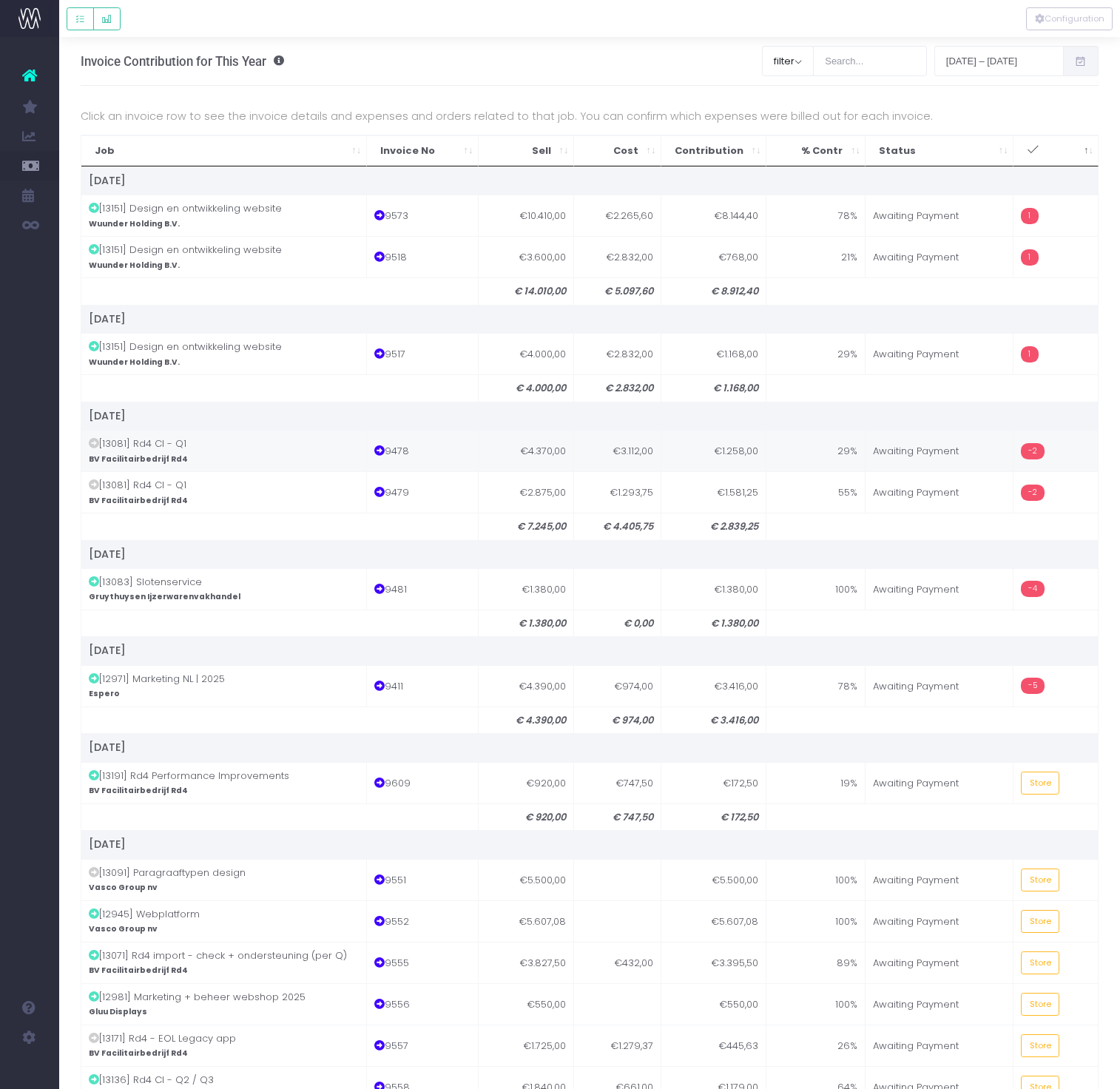
click at [275, 447] on td "[13081] Rd4 CI - Q1 BV Facilitairbedrijf Rd4" at bounding box center [224, 450] width 286 height 41
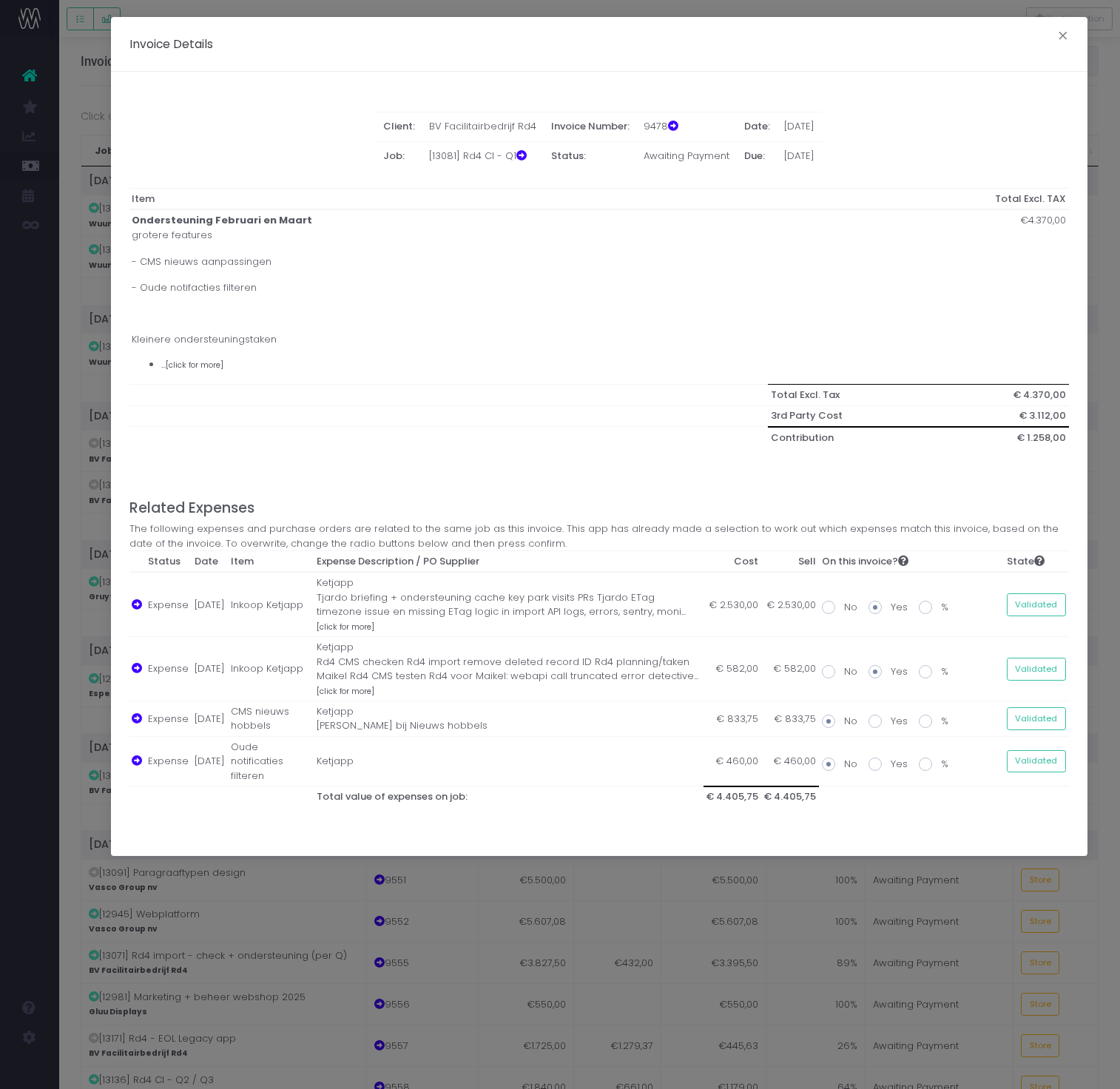
click at [641, 864] on div "Invoice Details × Client: BV Facilitairbedrijf Rd4 Invoice Number: 9478 Date: 3…" at bounding box center [560, 544] width 1120 height 1089
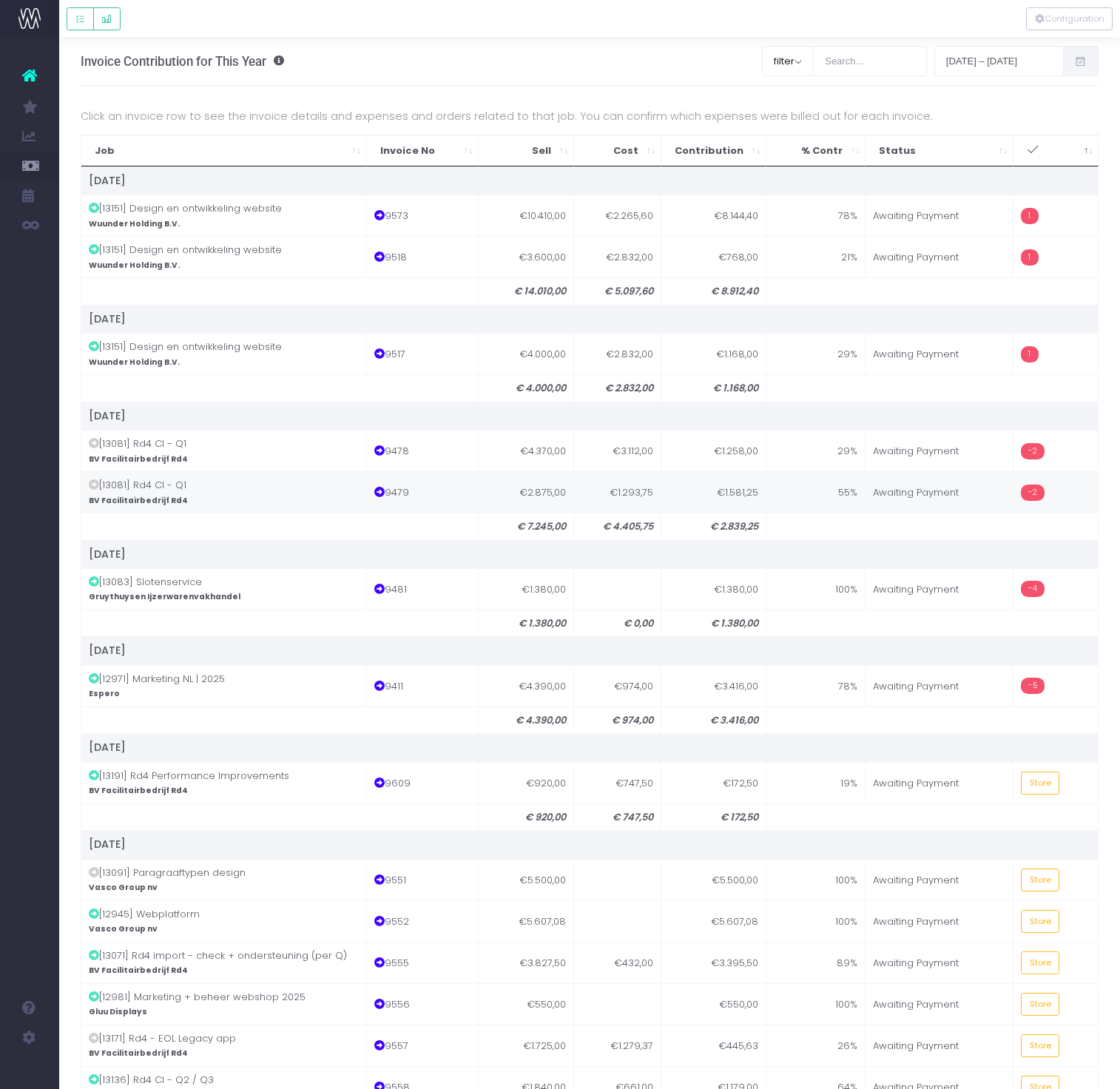
click at [463, 500] on td "9479" at bounding box center [423, 492] width 112 height 41
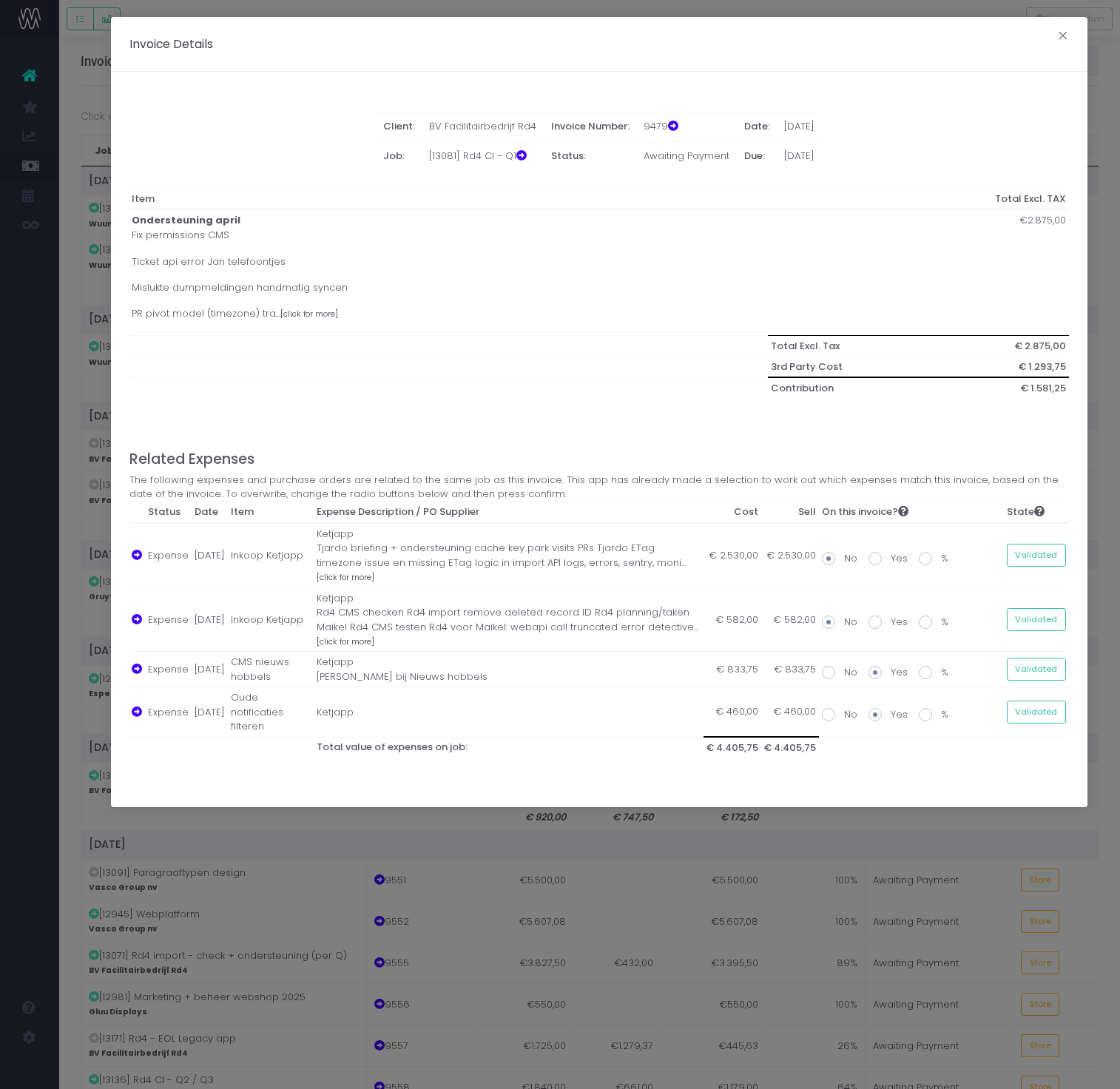
click at [616, 889] on div "Invoice Details × Client: BV Facilitairbedrijf Rd4 Invoice Number: 9479 Date: 3…" at bounding box center [560, 544] width 1120 height 1089
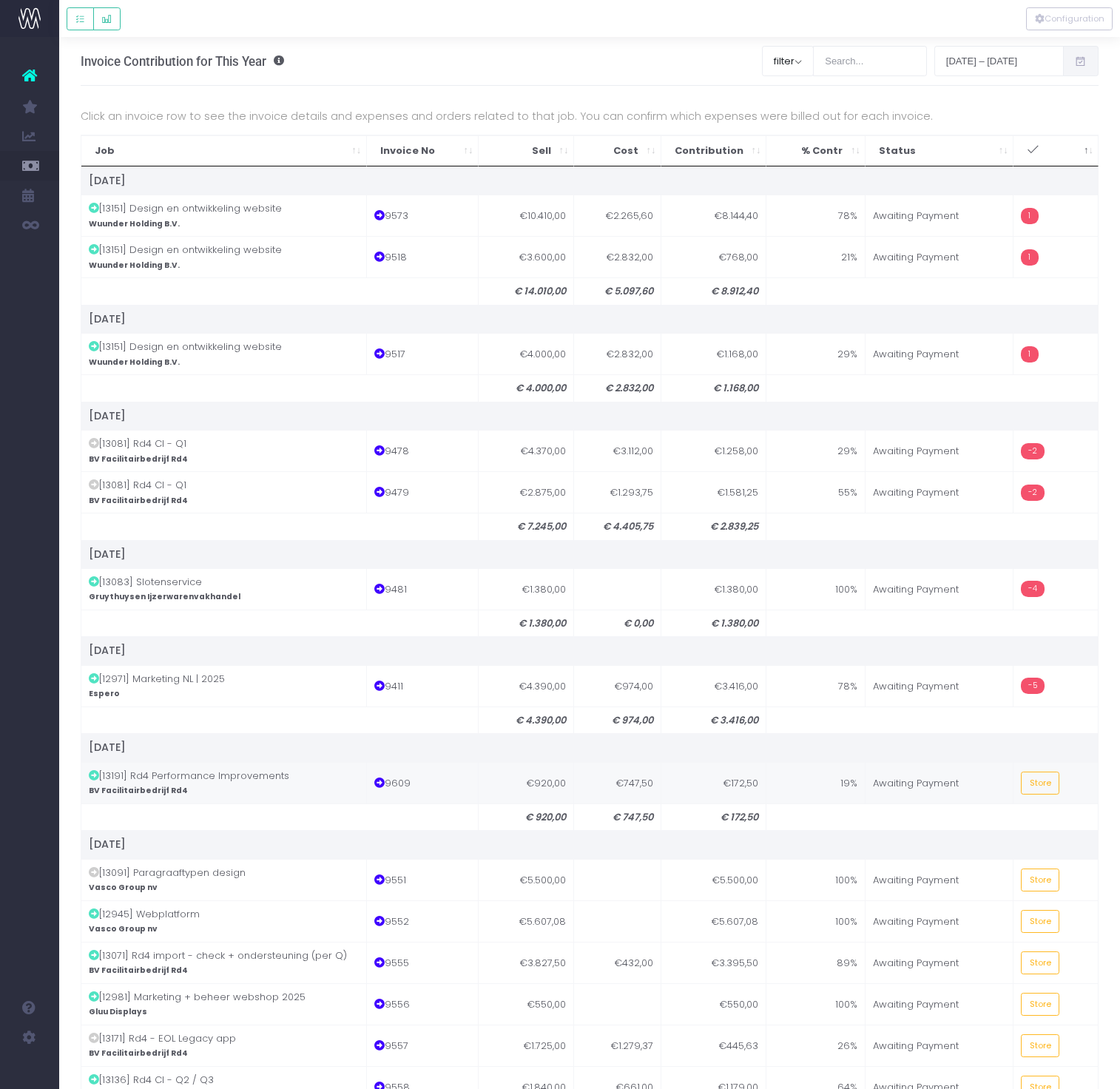
click at [557, 788] on td "€920,00" at bounding box center [526, 783] width 96 height 41
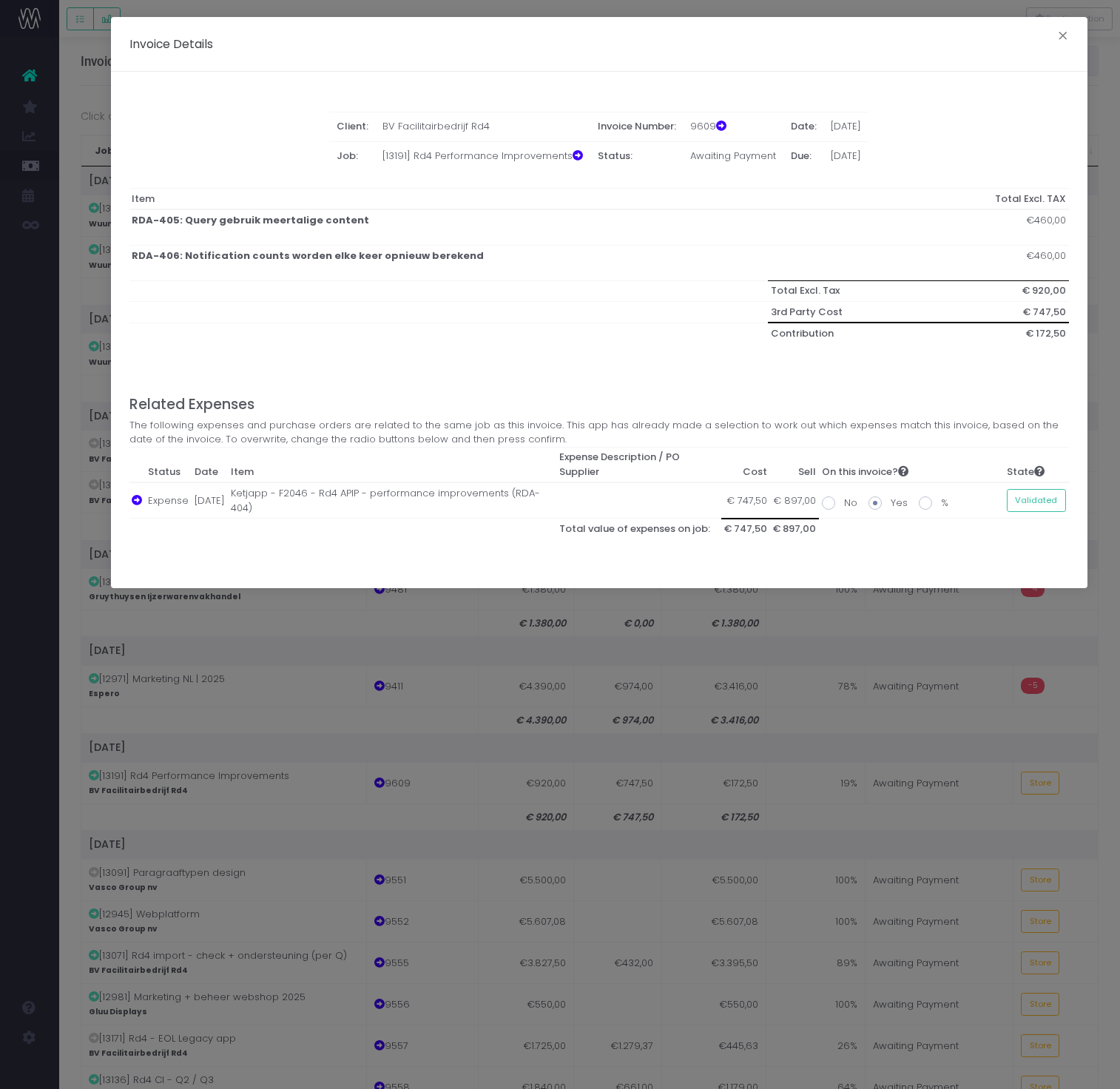
click at [940, 629] on div "Invoice Details × Client: BV Facilitairbedrijf Rd4 Invoice Number: 9609 Date: 0…" at bounding box center [560, 544] width 1120 height 1089
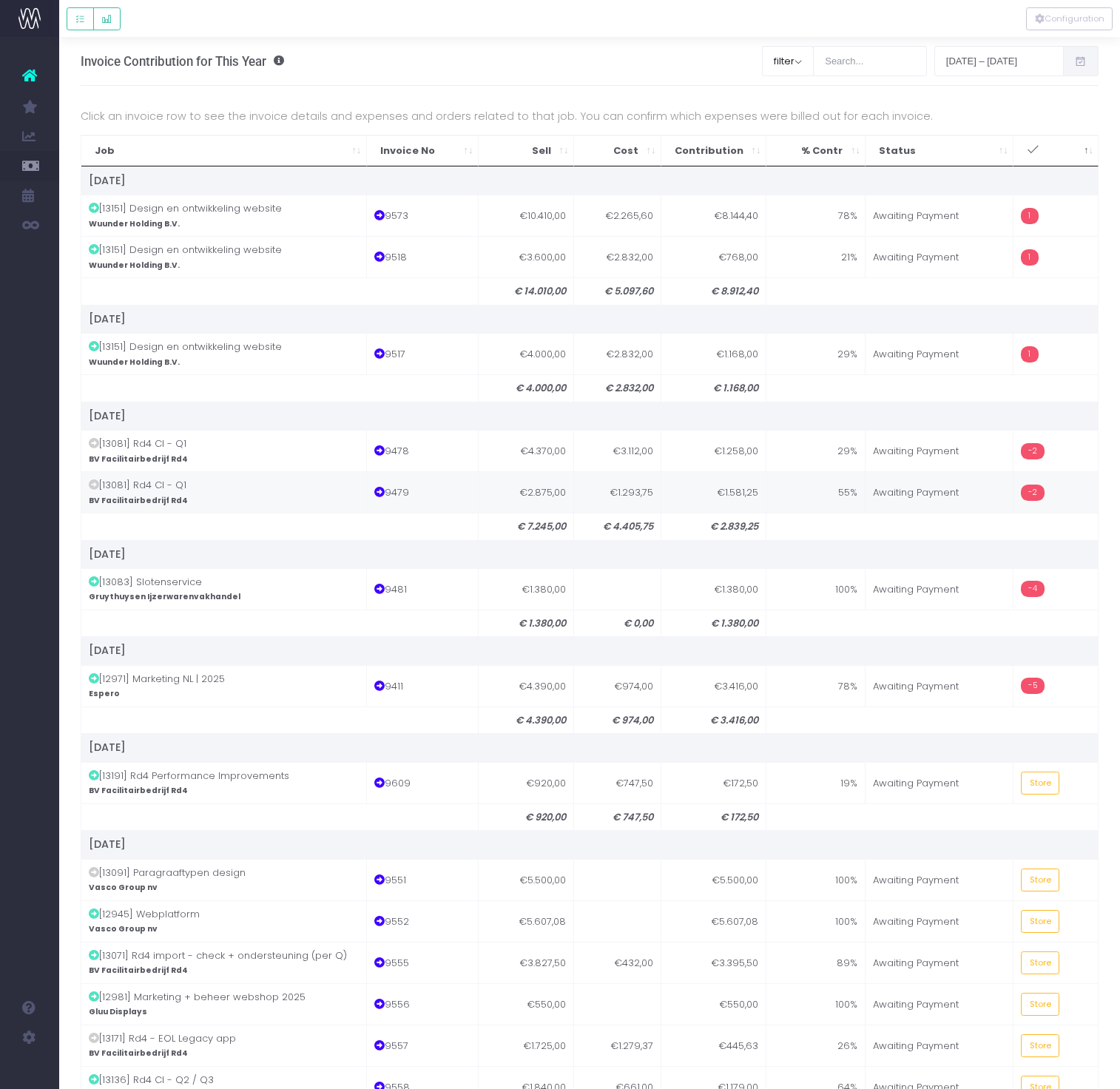
click at [801, 497] on td "55%" at bounding box center [816, 492] width 99 height 41
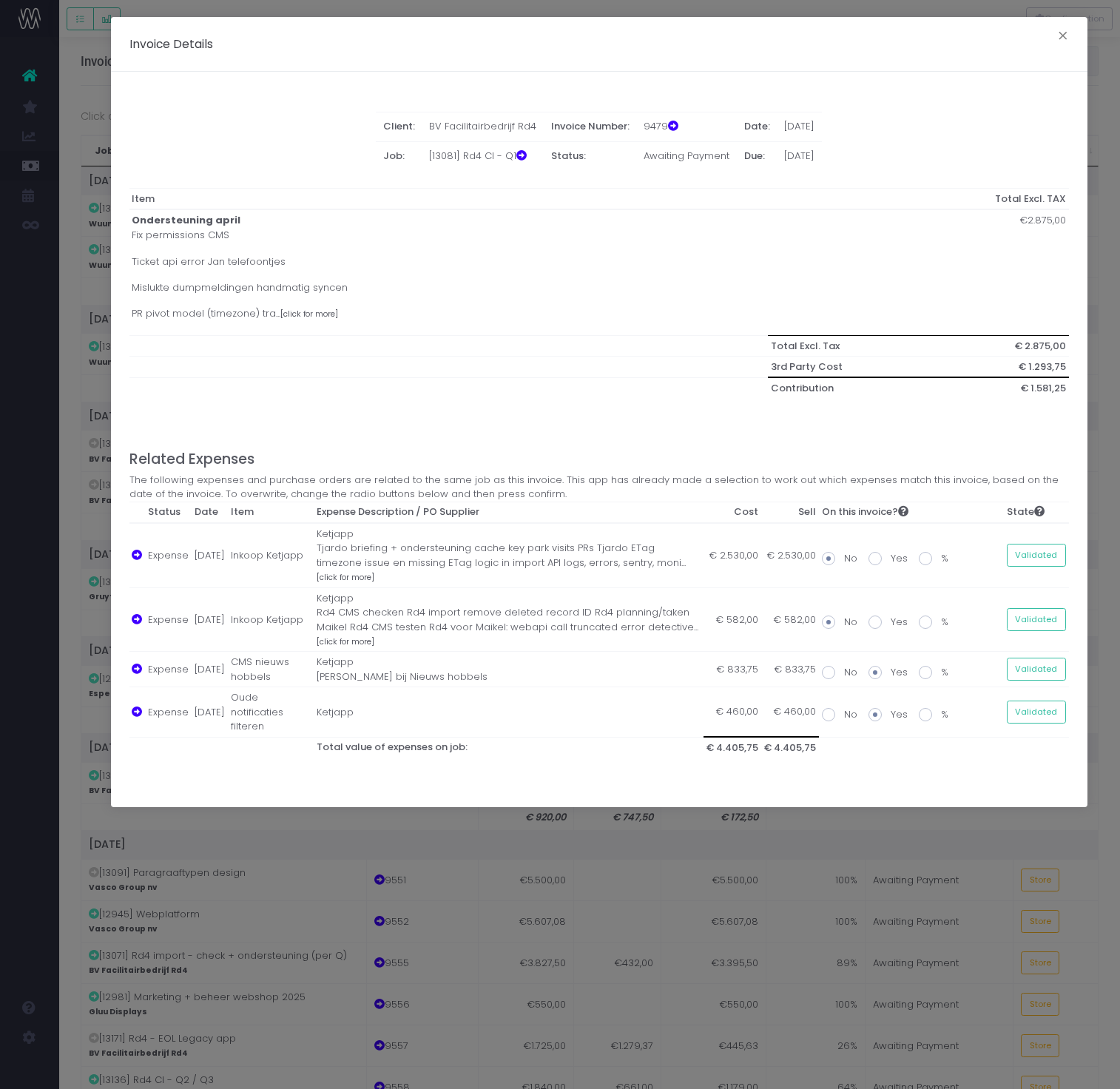
click at [952, 842] on div "Invoice Details × Client: BV Facilitairbedrijf Rd4 Invoice Number: 9479 Date: 3…" at bounding box center [560, 544] width 1120 height 1089
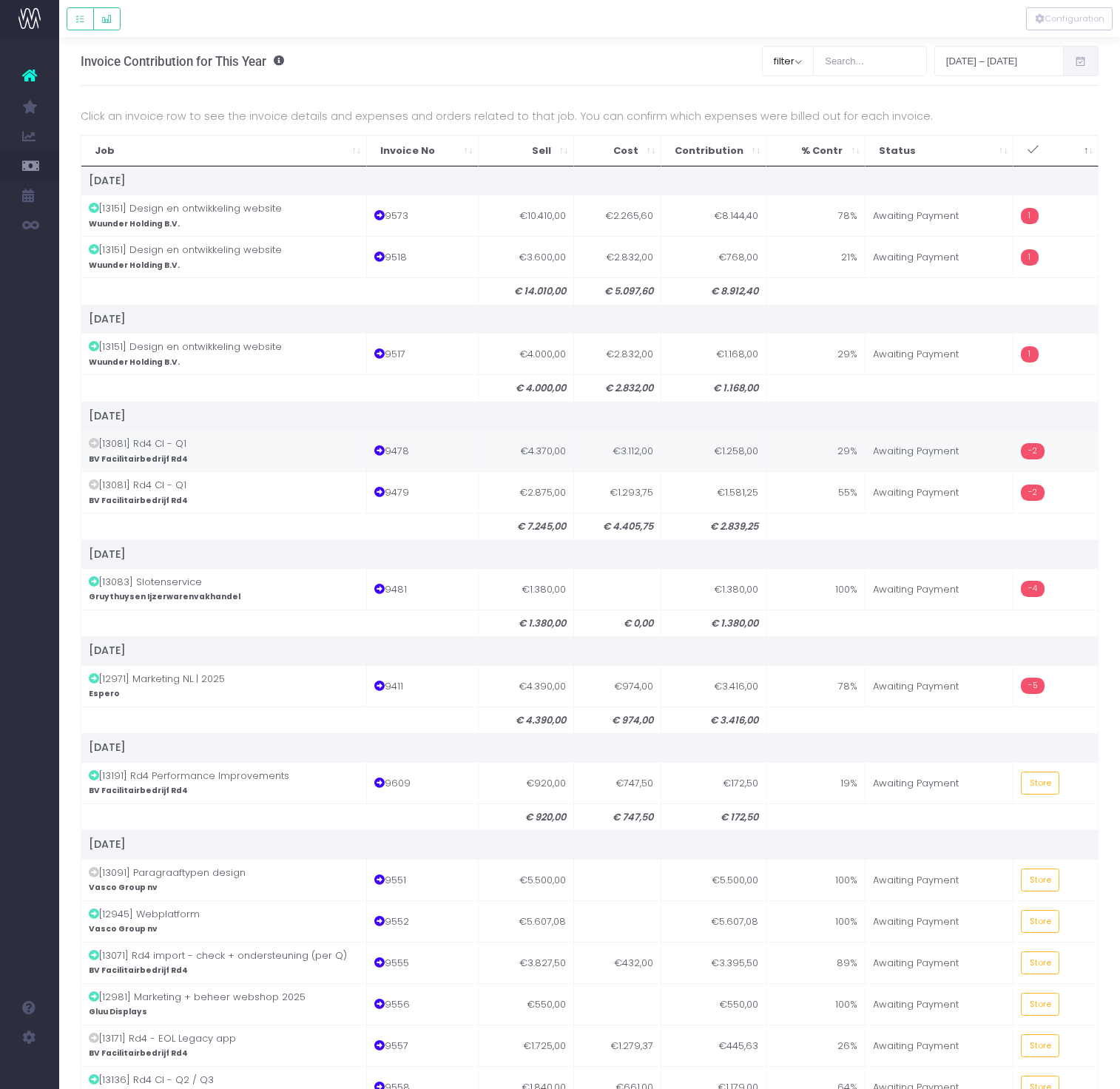
click at [908, 451] on td "Awaiting Payment" at bounding box center [940, 450] width 148 height 41
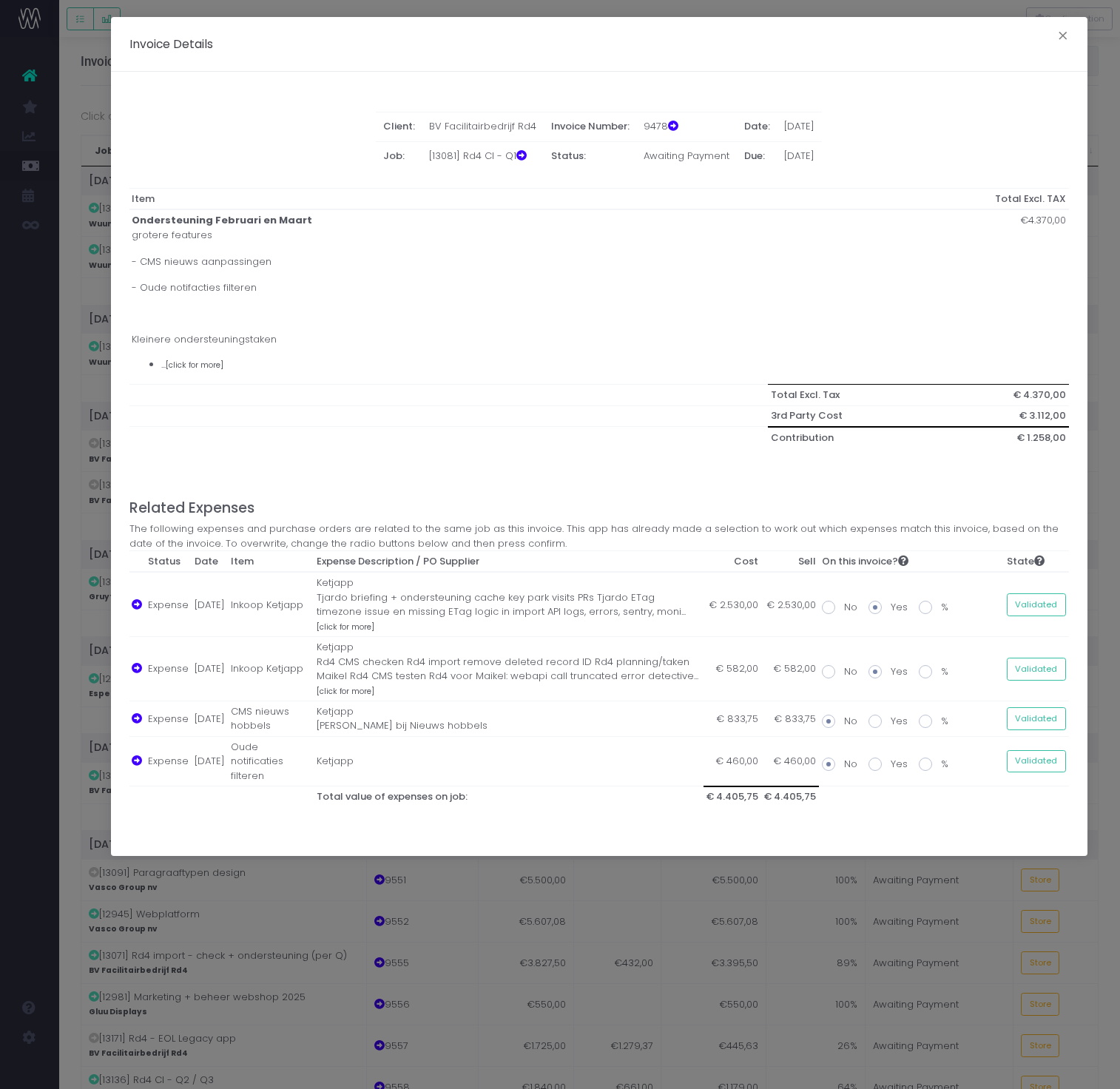
click at [909, 918] on div "Invoice Details × Client: BV Facilitairbedrijf Rd4 Invoice Number: 9478 Date: 3…" at bounding box center [560, 544] width 1120 height 1089
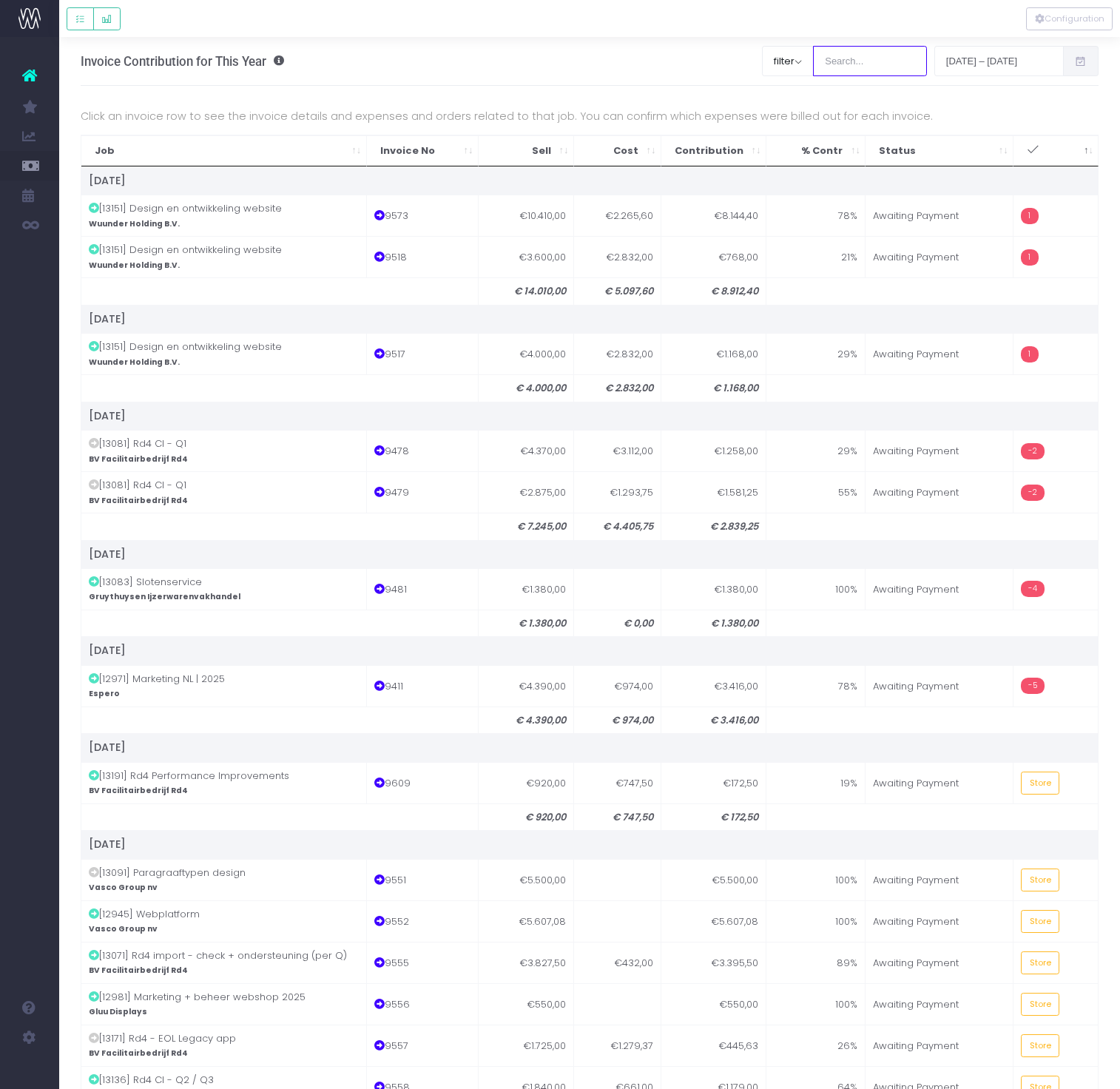
click at [853, 57] on input "search" at bounding box center [869, 60] width 114 height 30
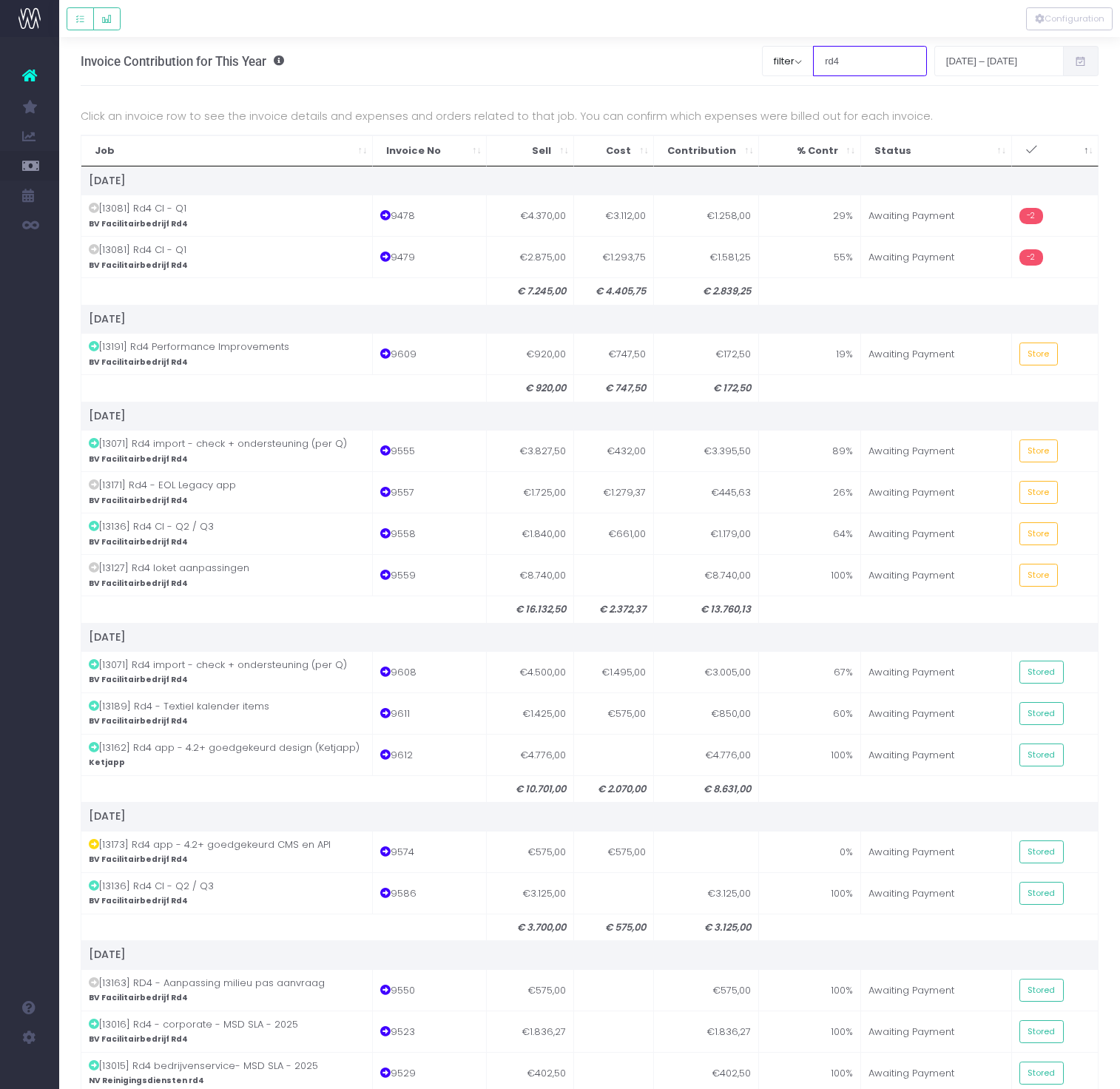
type input "rd4"
click at [718, 460] on td "€3.395,50" at bounding box center [706, 450] width 105 height 41
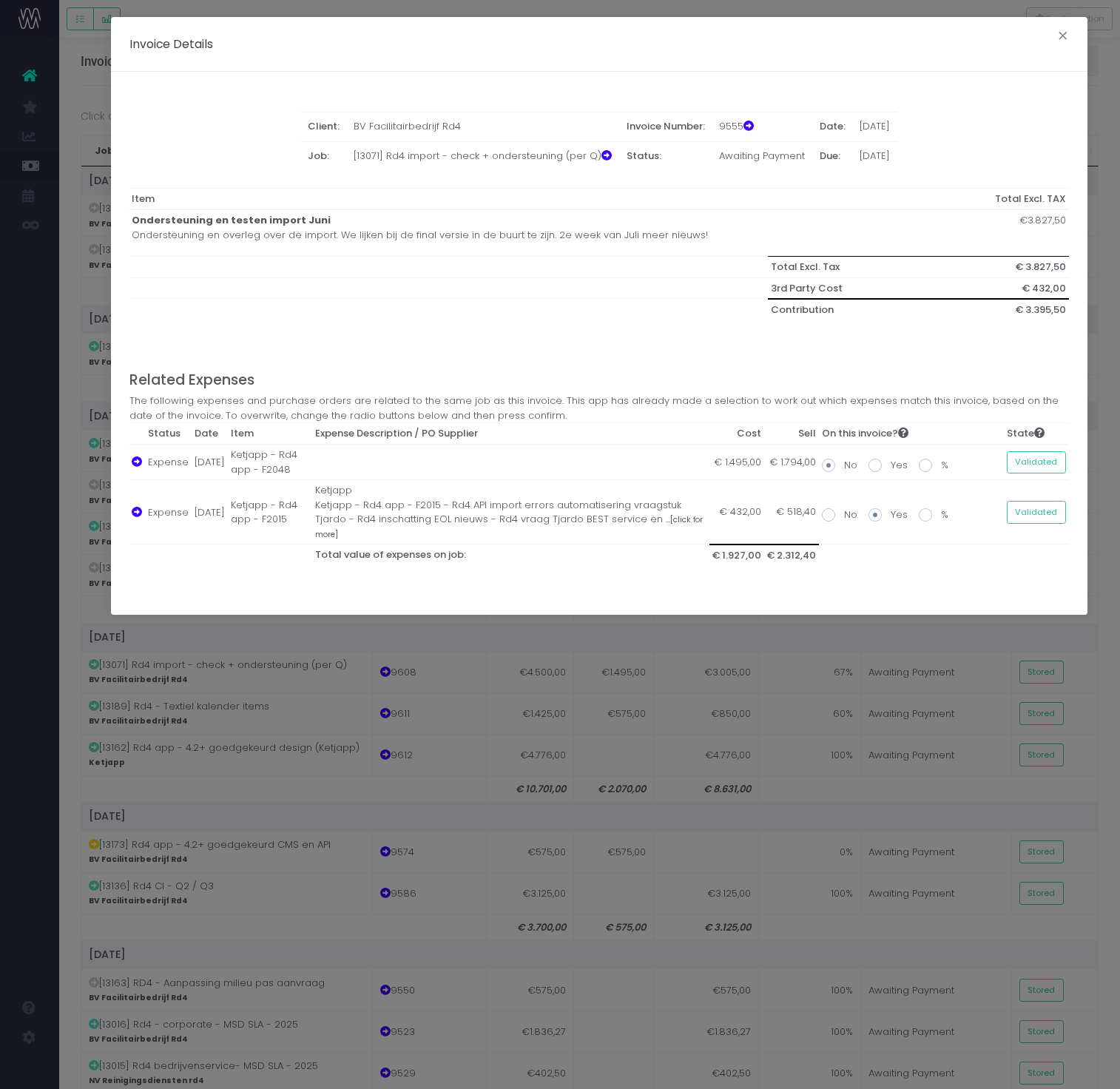
click at [755, 681] on div "Invoice Details × Client: BV Facilitairbedrijf Rd4 Invoice Number: 9555 Date: 3…" at bounding box center [560, 544] width 1120 height 1089
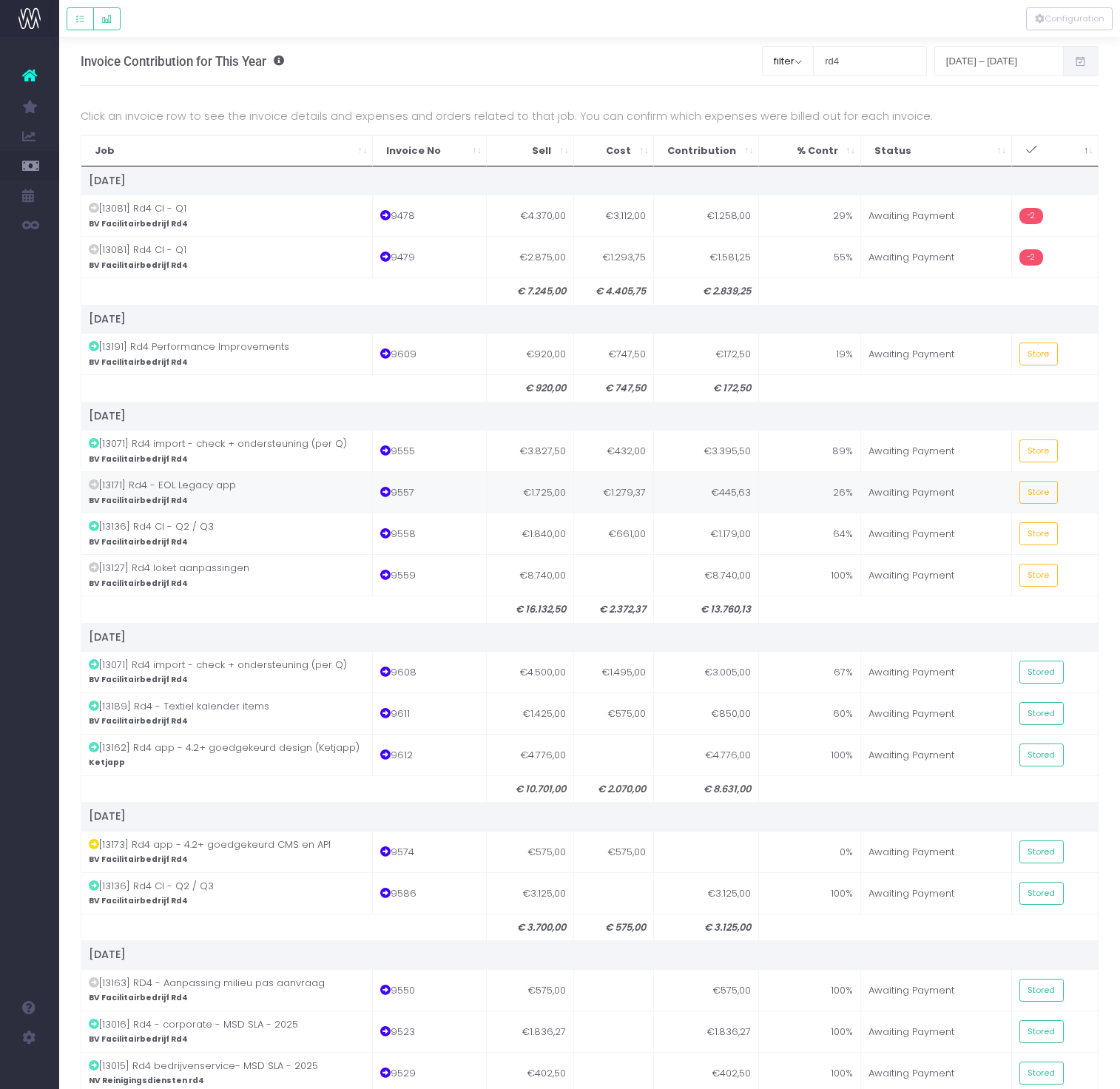
click at [728, 483] on td "€445,63" at bounding box center [706, 492] width 105 height 41
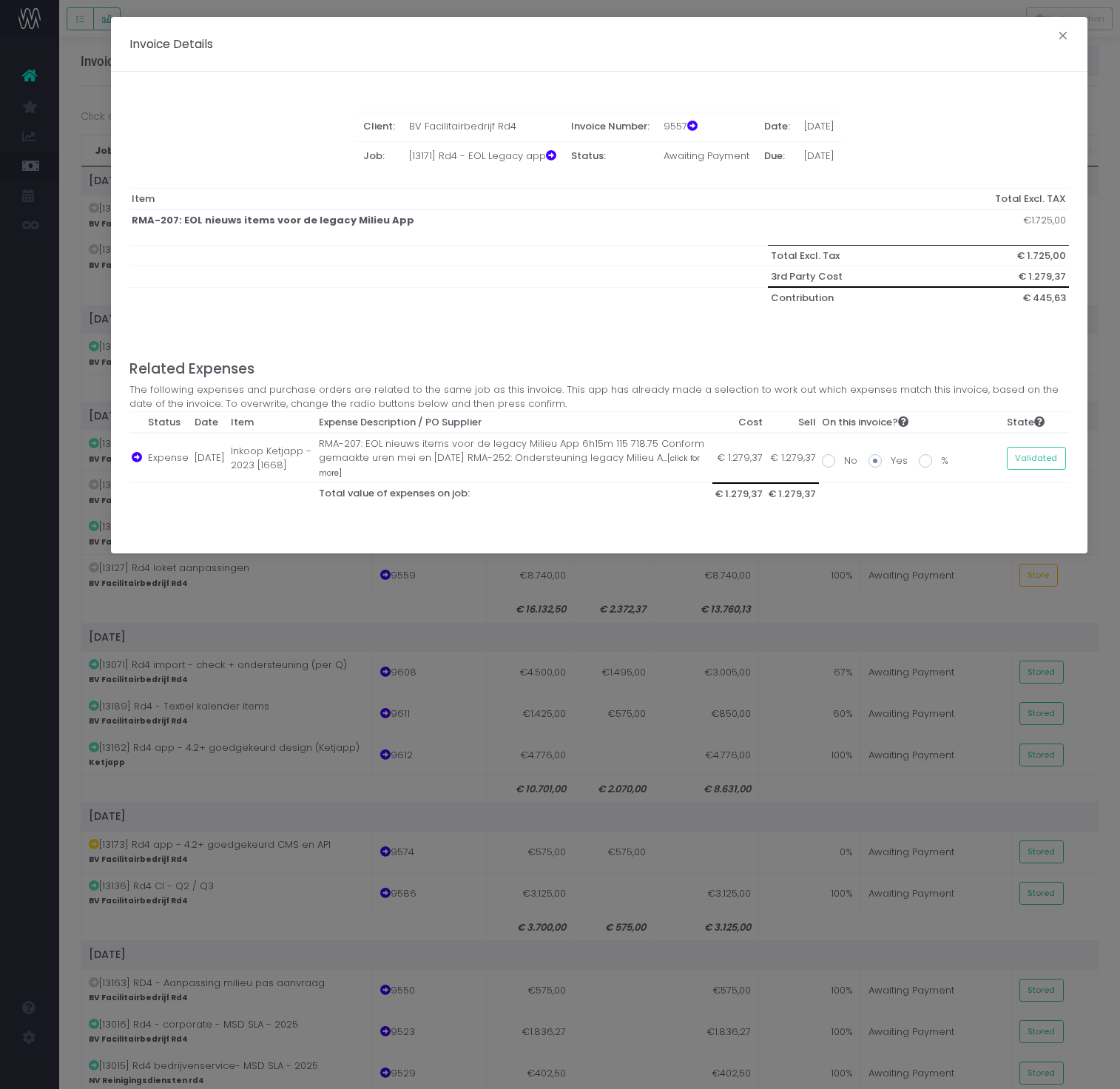
click at [757, 722] on div "Invoice Details × Client: BV Facilitairbedrijf Rd4 Invoice Number: 9557 Date: 3…" at bounding box center [560, 544] width 1120 height 1089
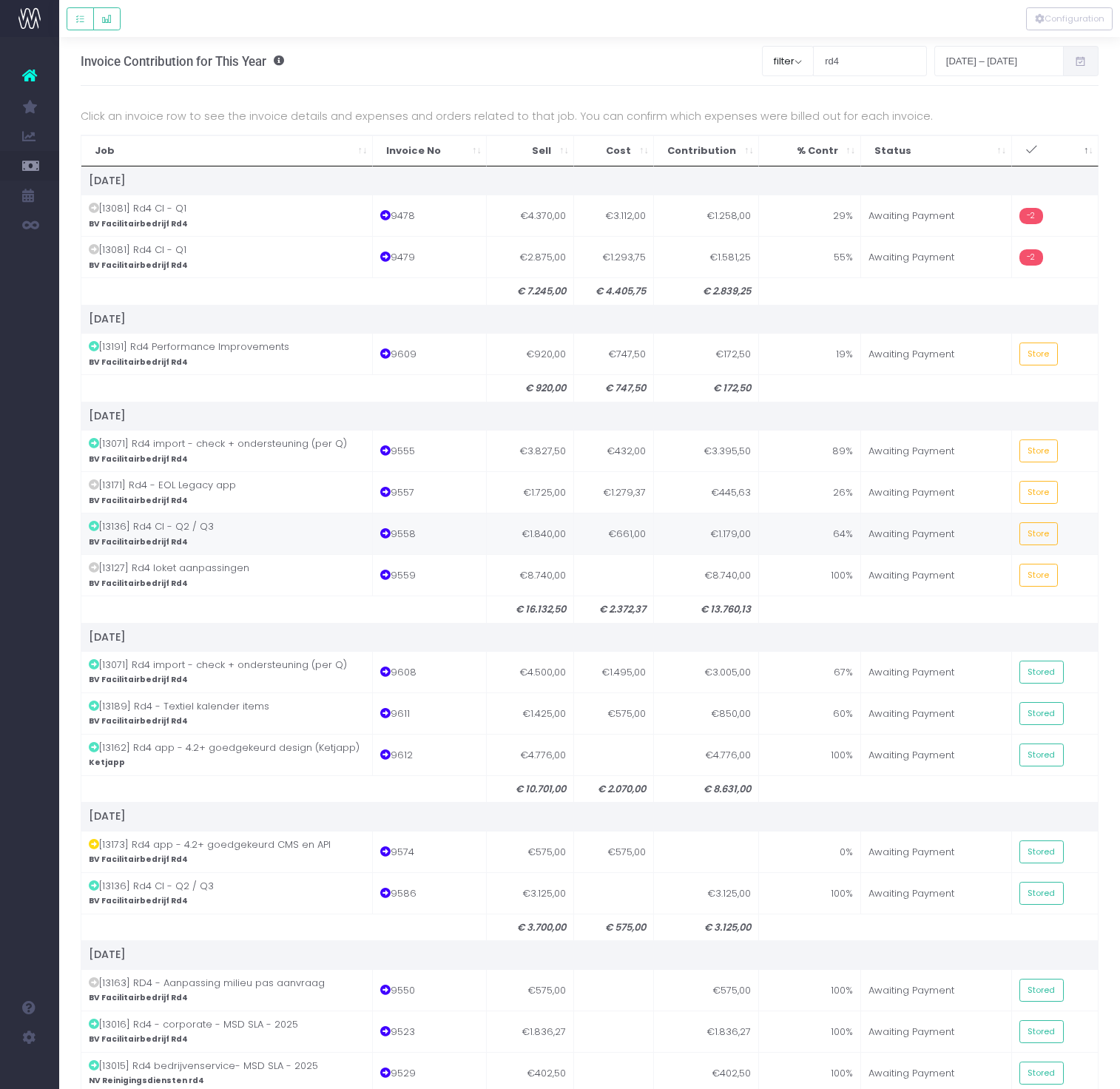
click at [737, 533] on td "€1.179,00" at bounding box center [706, 534] width 105 height 41
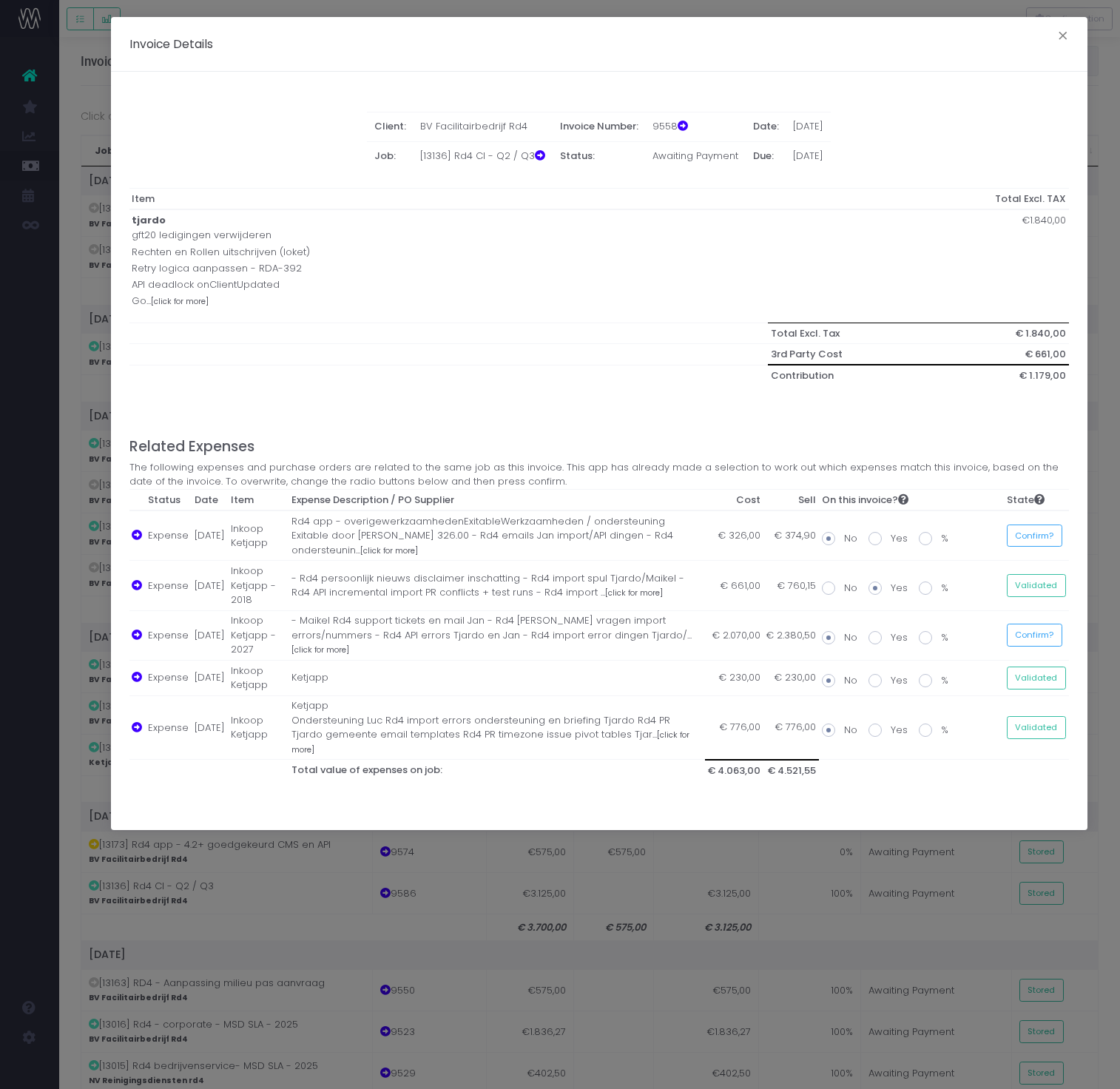
click at [700, 873] on div "Invoice Details × Client: BV Facilitairbedrijf Rd4 Invoice Number: 9558 Date: 3…" at bounding box center [560, 544] width 1120 height 1089
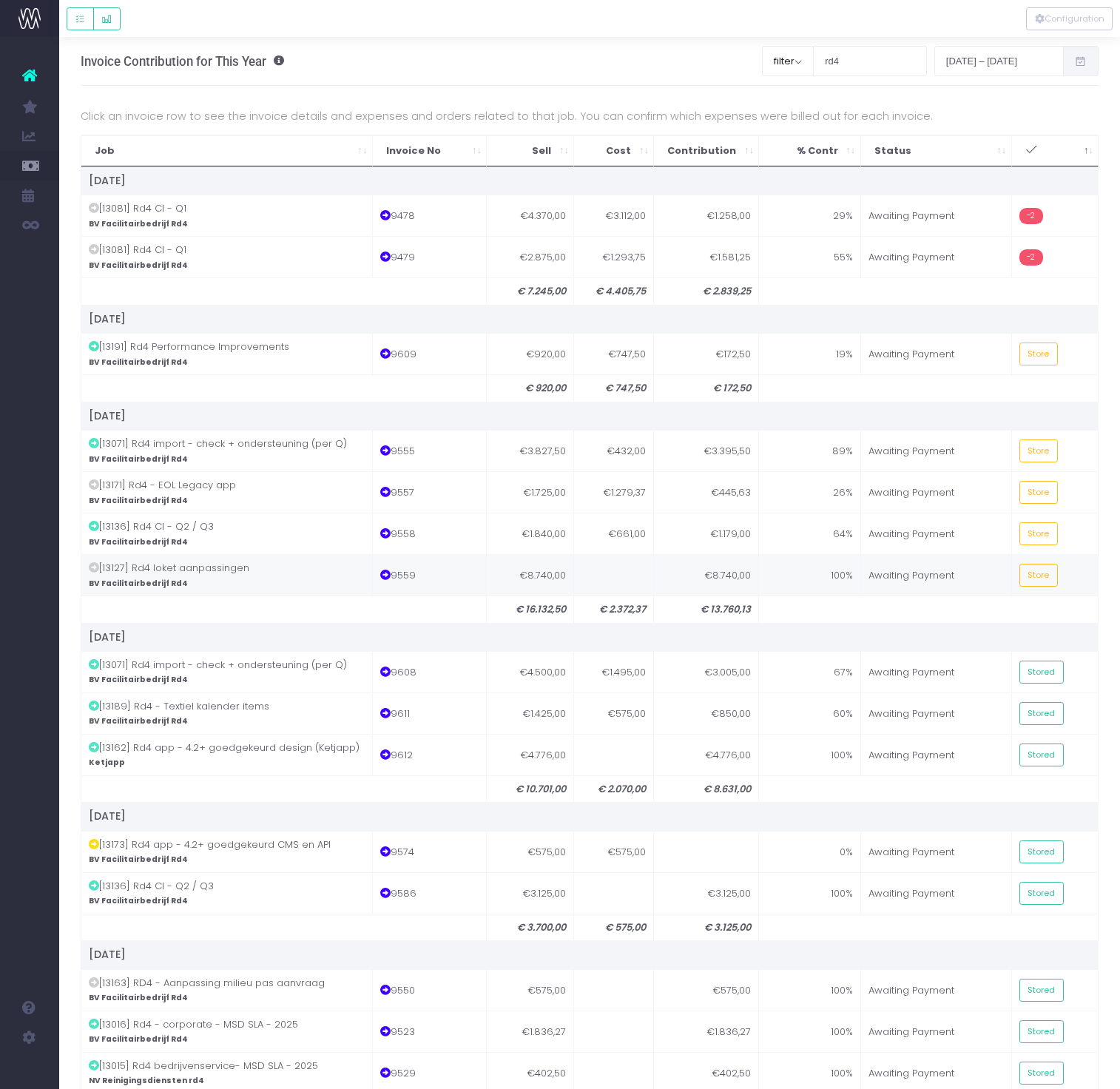
click at [716, 564] on td "€8.740,00" at bounding box center [706, 575] width 105 height 41
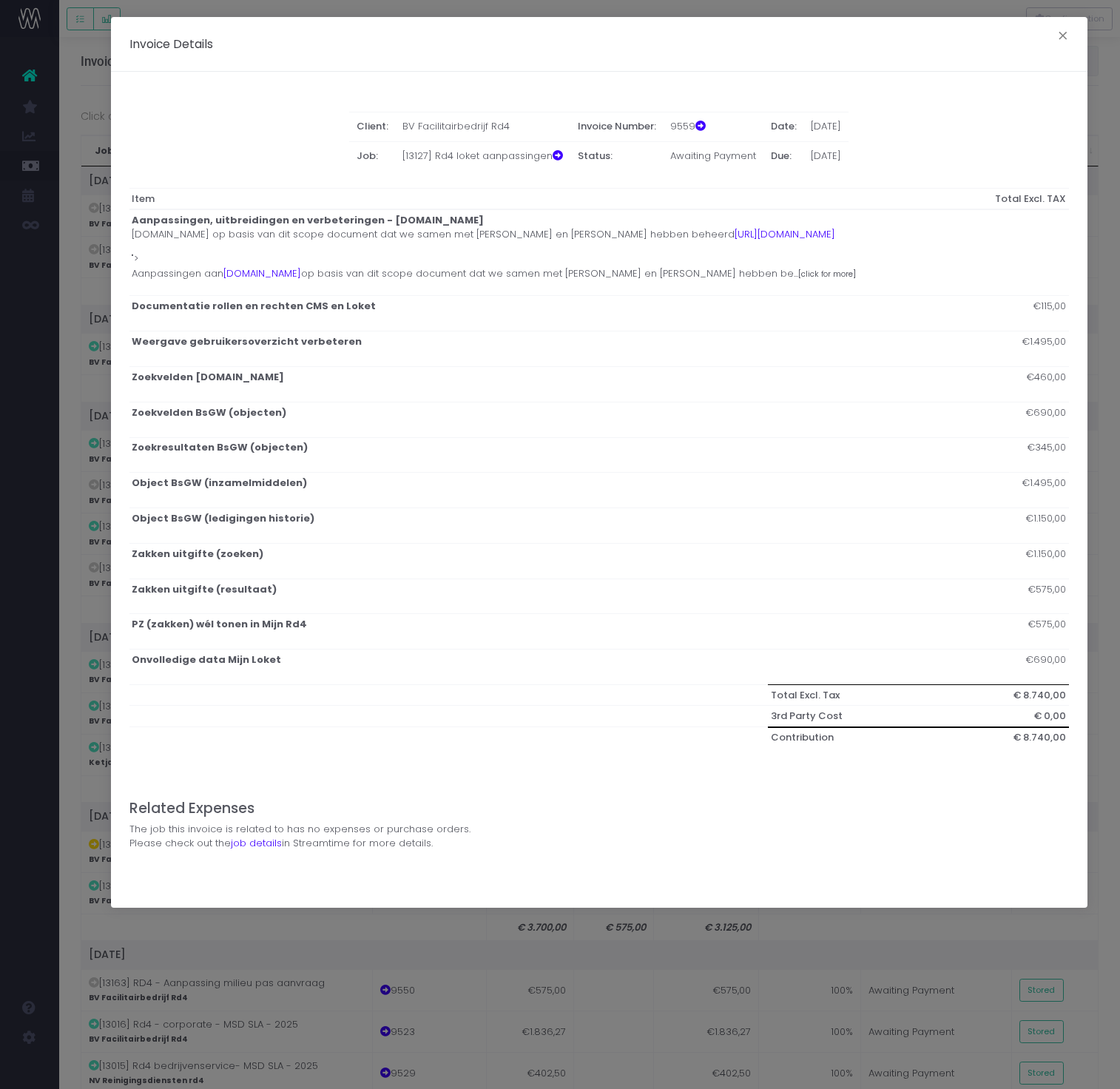
click at [719, 979] on div "Invoice Details × Client: BV Facilitairbedrijf Rd4 Invoice Number: 9559 Date: 3…" at bounding box center [560, 544] width 1120 height 1089
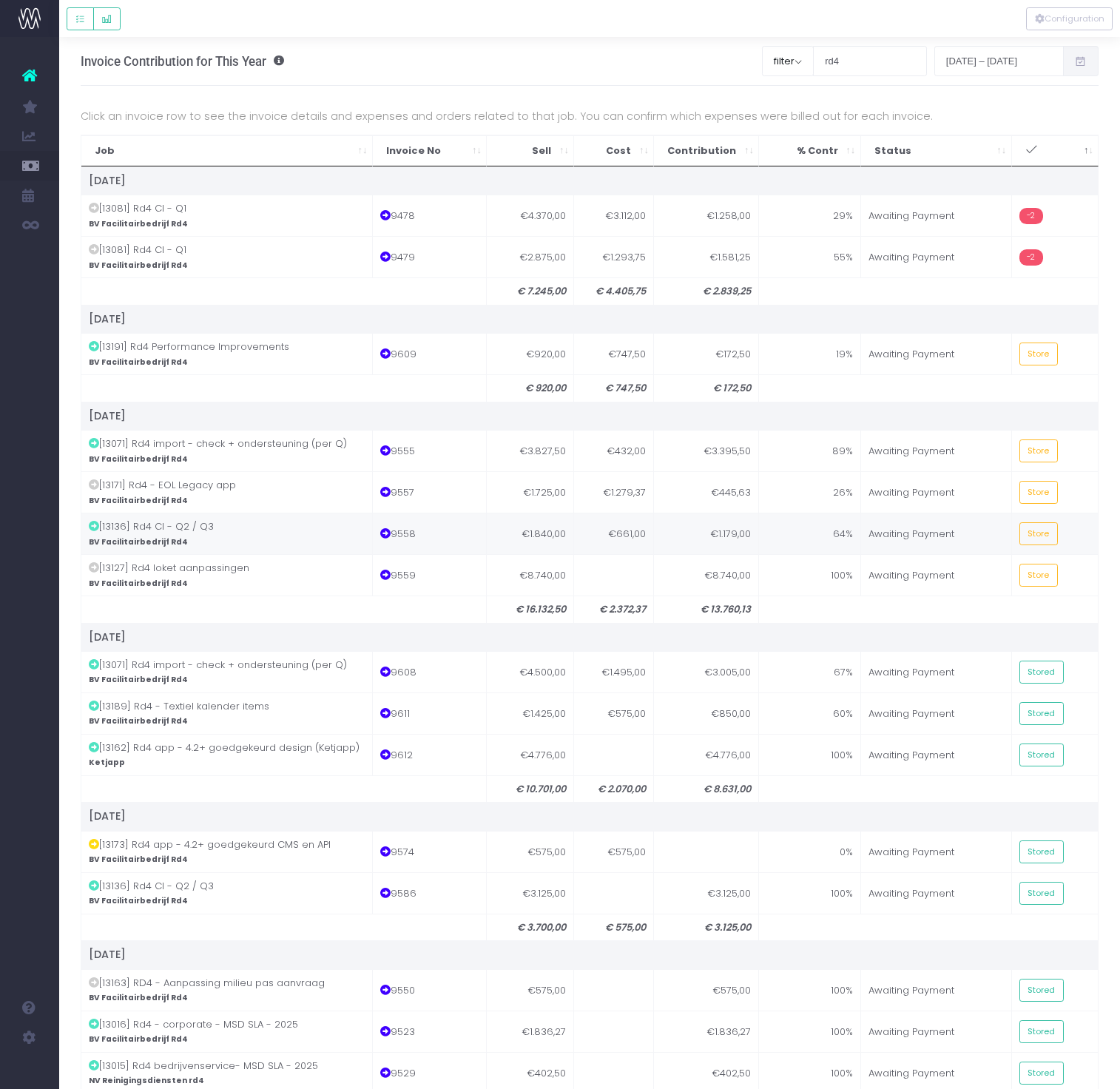
click at [809, 543] on td "64%" at bounding box center [810, 534] width 102 height 41
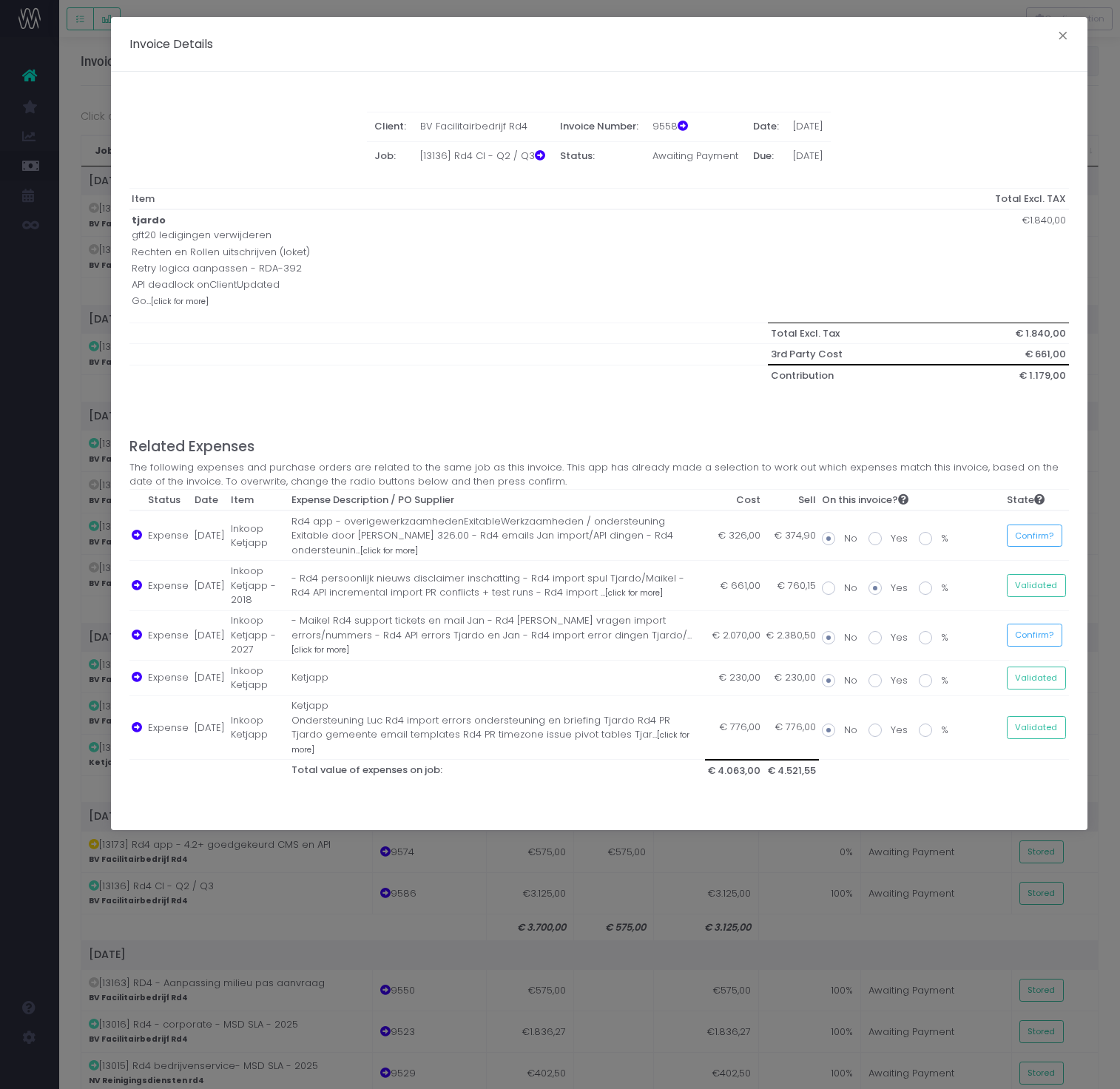
click at [877, 631] on span at bounding box center [875, 637] width 13 height 13
click at [891, 630] on input "Yes" at bounding box center [895, 635] width 10 height 10
radio input "true"
click at [880, 532] on span at bounding box center [875, 538] width 13 height 13
click at [891, 531] on input "Yes" at bounding box center [895, 536] width 10 height 10
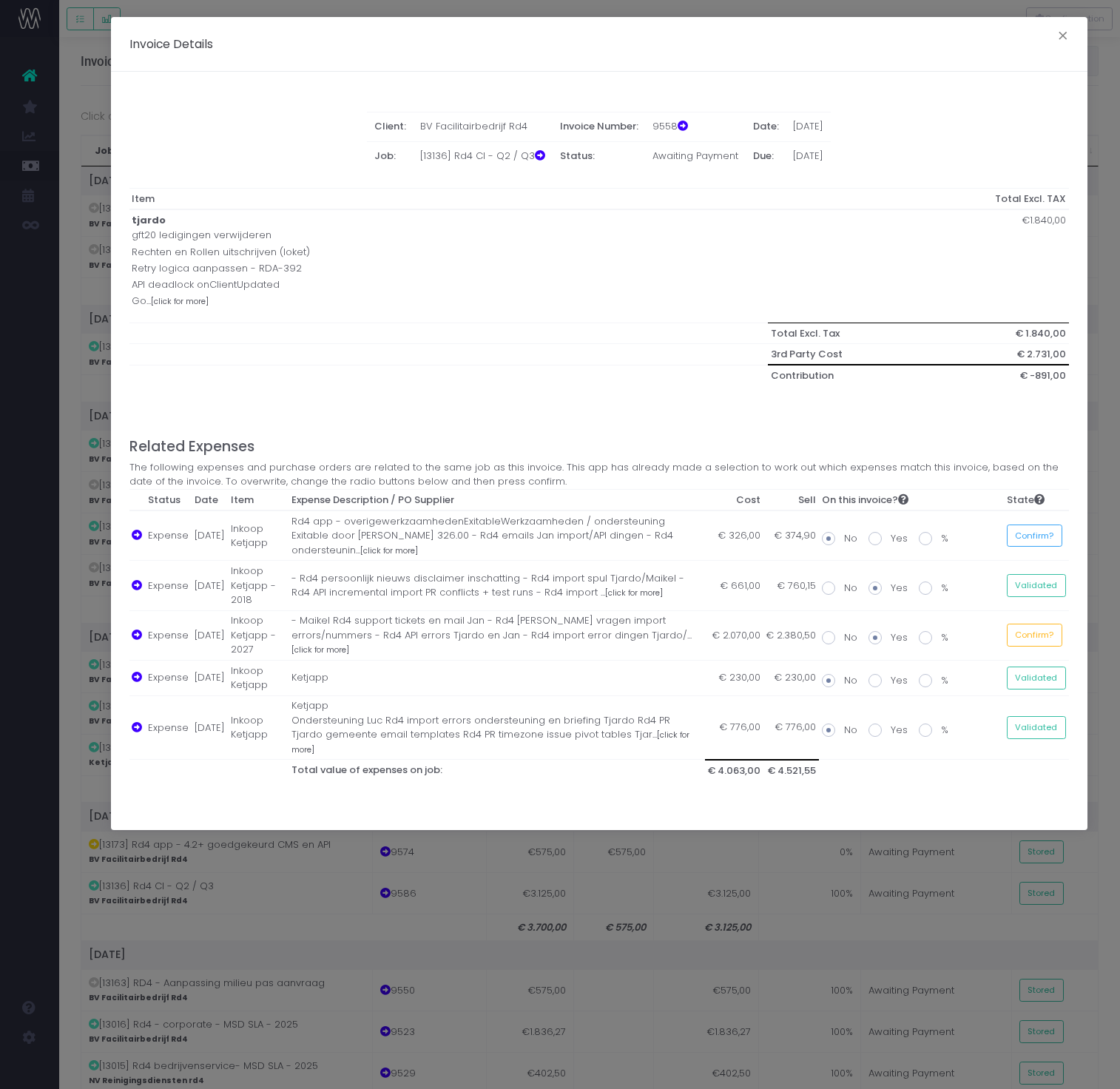
radio input "true"
click at [1041, 626] on button "Confirm?" at bounding box center [1034, 636] width 56 height 23
click at [1045, 532] on button "Confirm?" at bounding box center [1034, 536] width 56 height 23
click at [880, 905] on div "Invoice Details × Client: BV Facilitairbedrijf Rd4 Invoice Number: 9558 Date: 3…" at bounding box center [560, 544] width 1120 height 1089
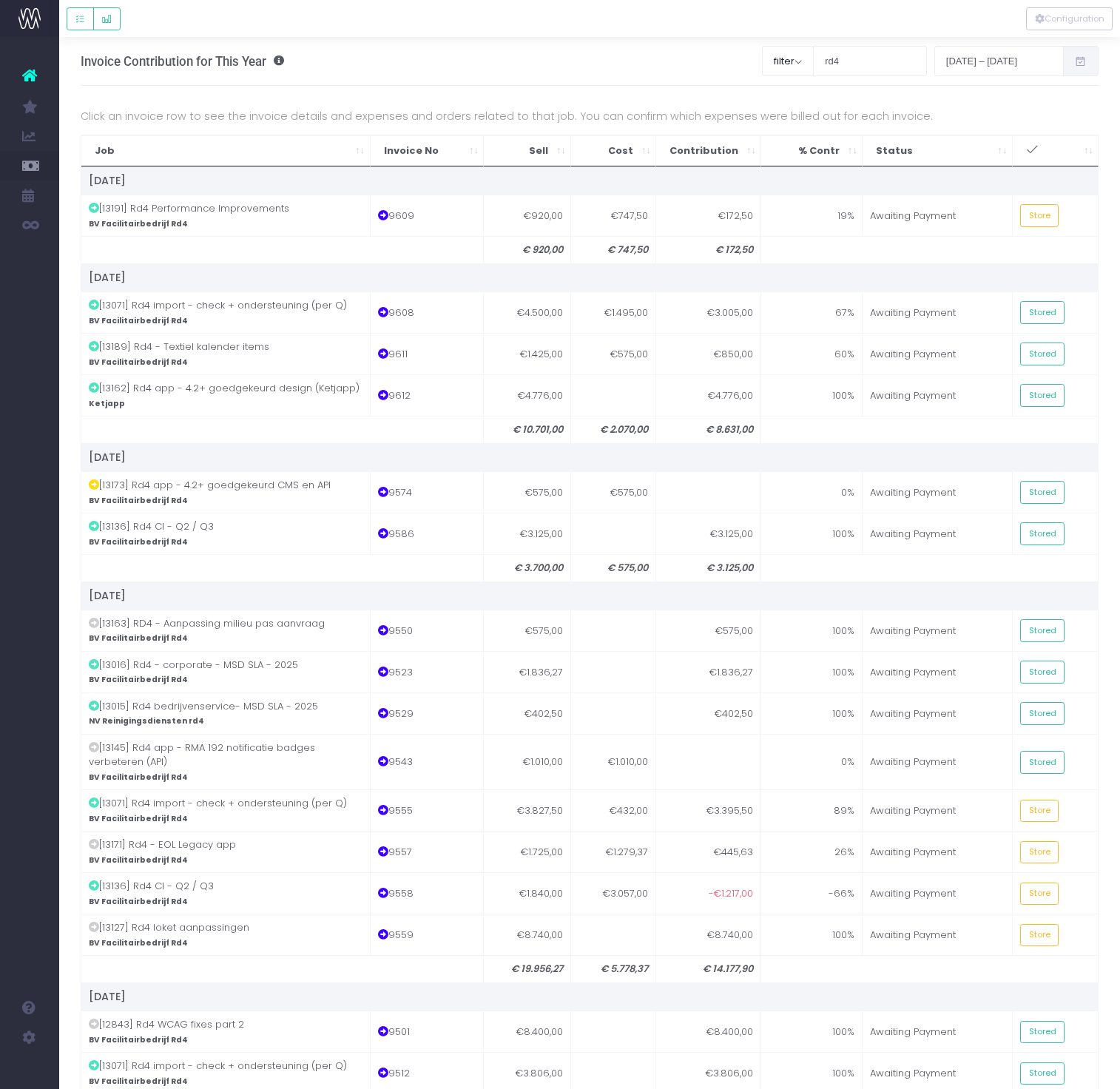
click at [1034, 151] on icon ": activate to sort column ascending" at bounding box center [1032, 150] width 12 height 12
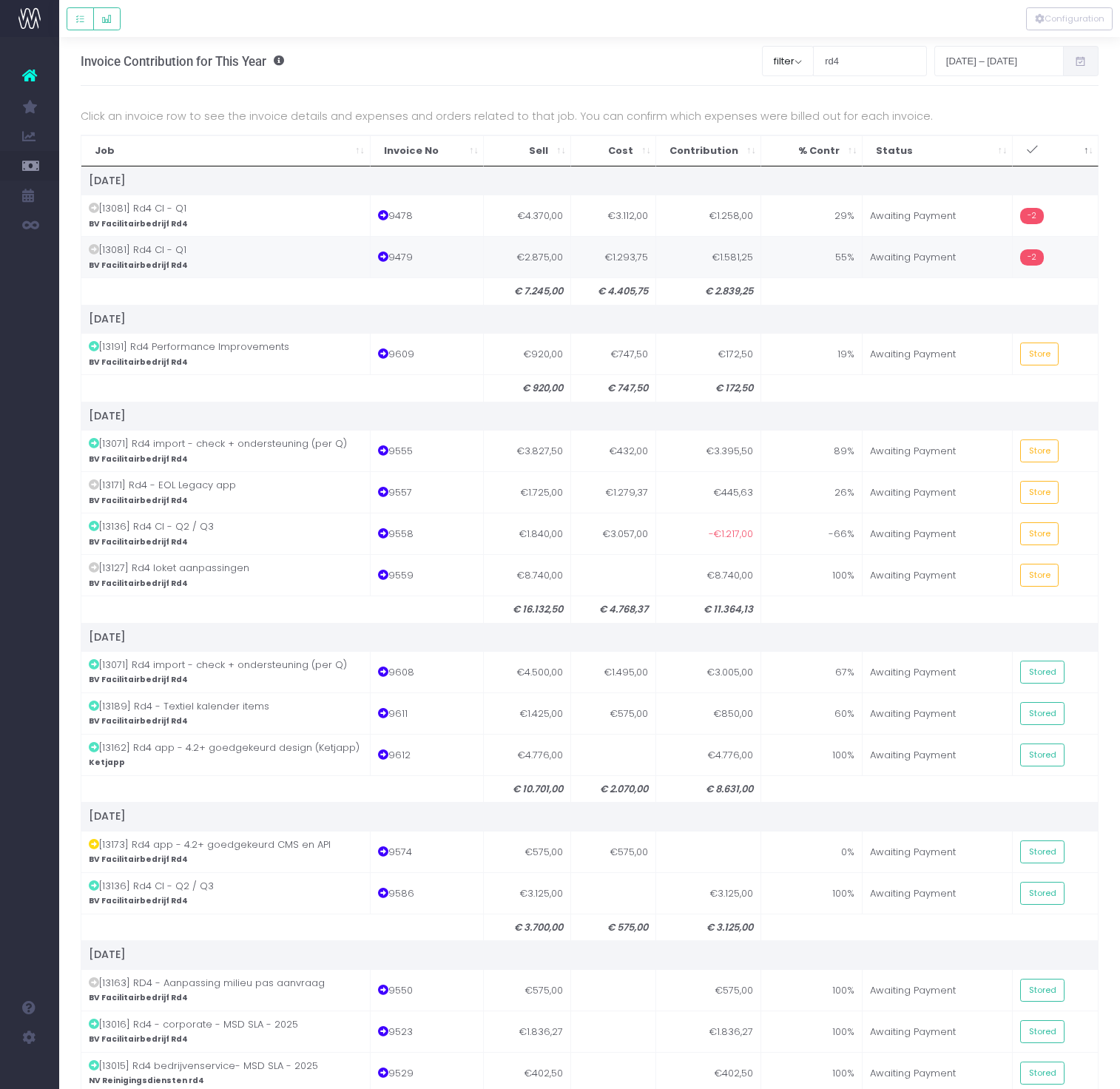
click at [816, 255] on td "55%" at bounding box center [812, 257] width 102 height 41
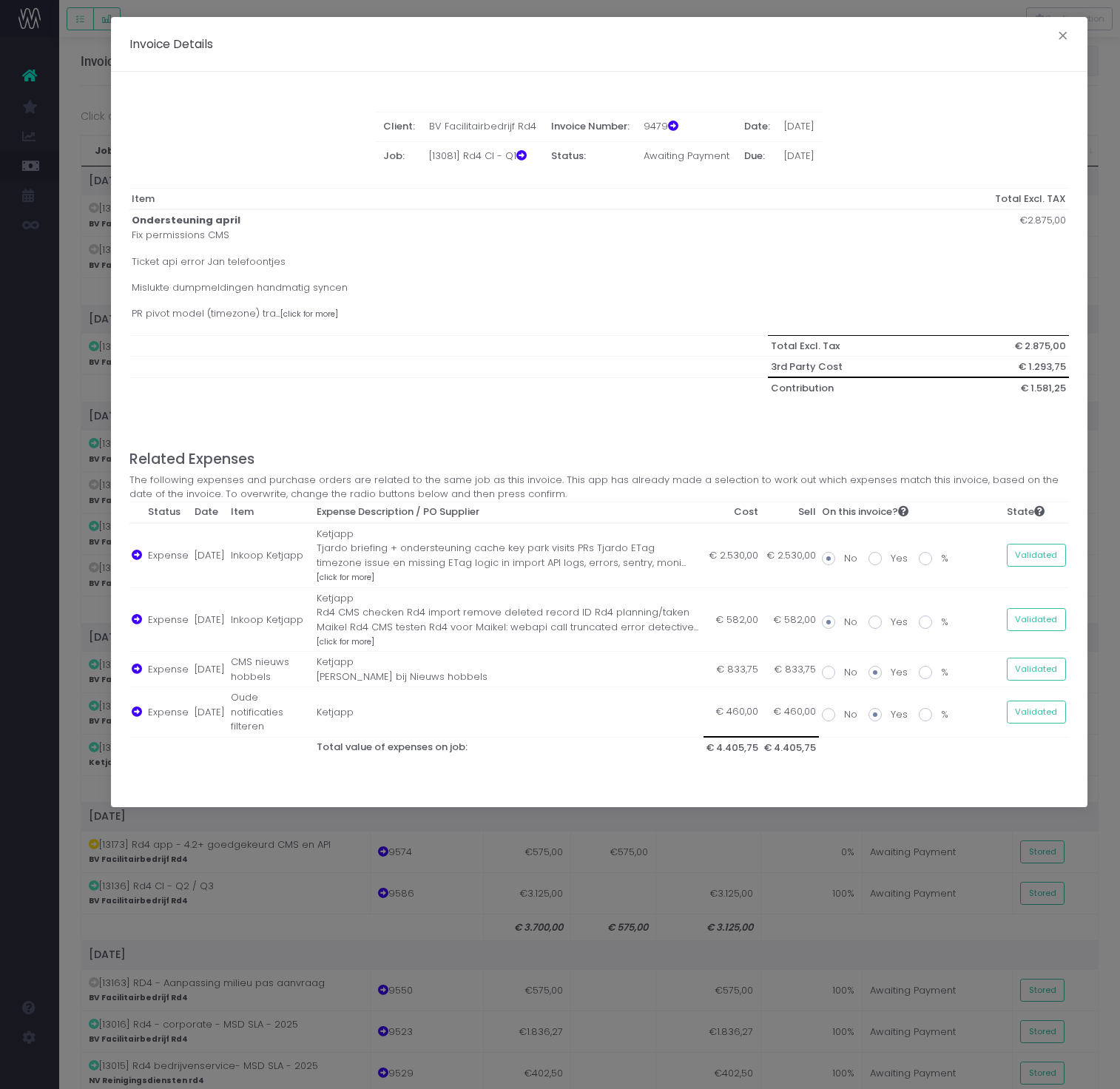
click at [905, 905] on div "Invoice Details × Client: BV Facilitairbedrijf Rd4 Invoice Number: 9479 Date: 3…" at bounding box center [560, 544] width 1120 height 1089
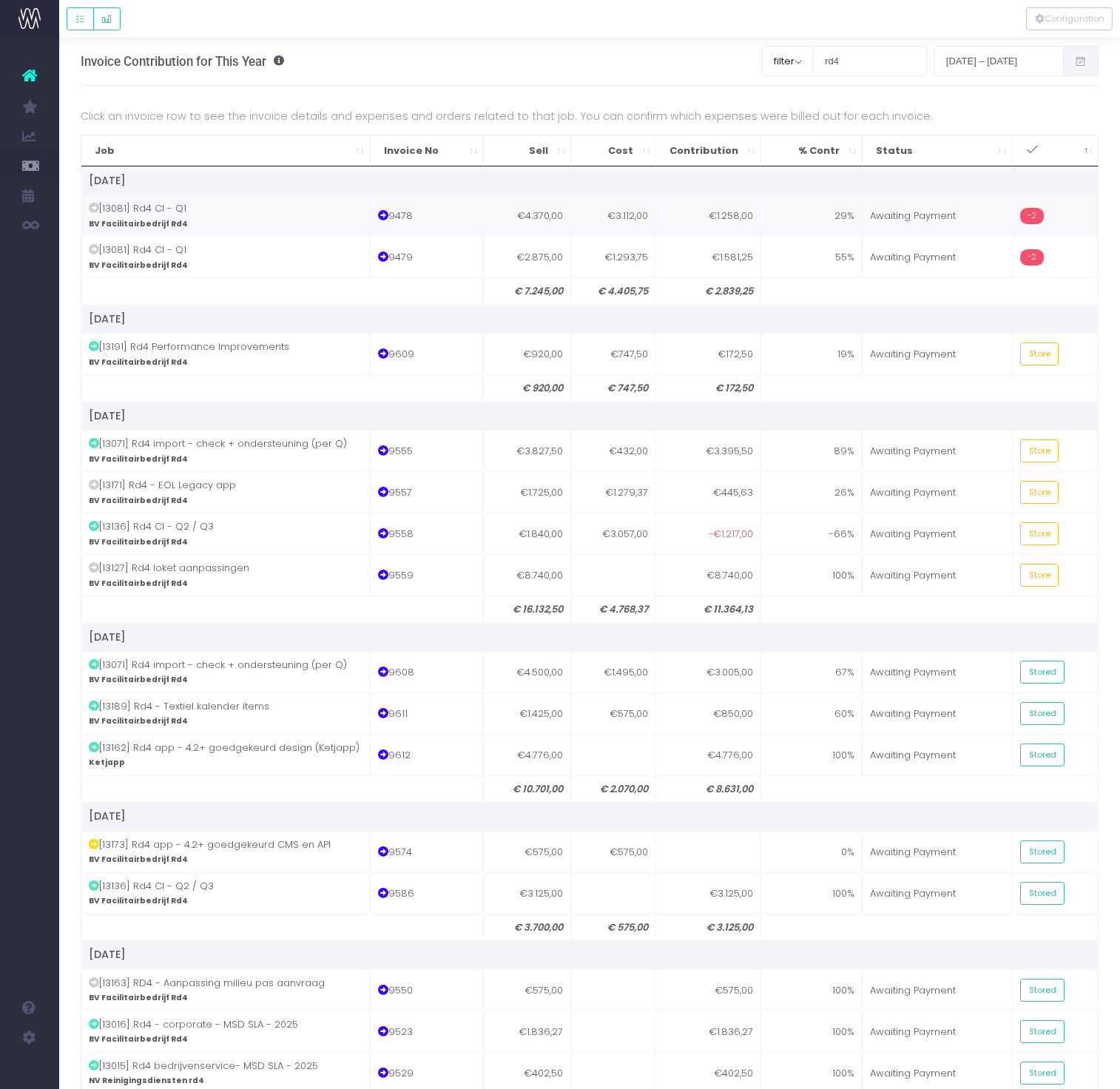
click at [904, 210] on td "Awaiting Payment" at bounding box center [937, 215] width 150 height 41
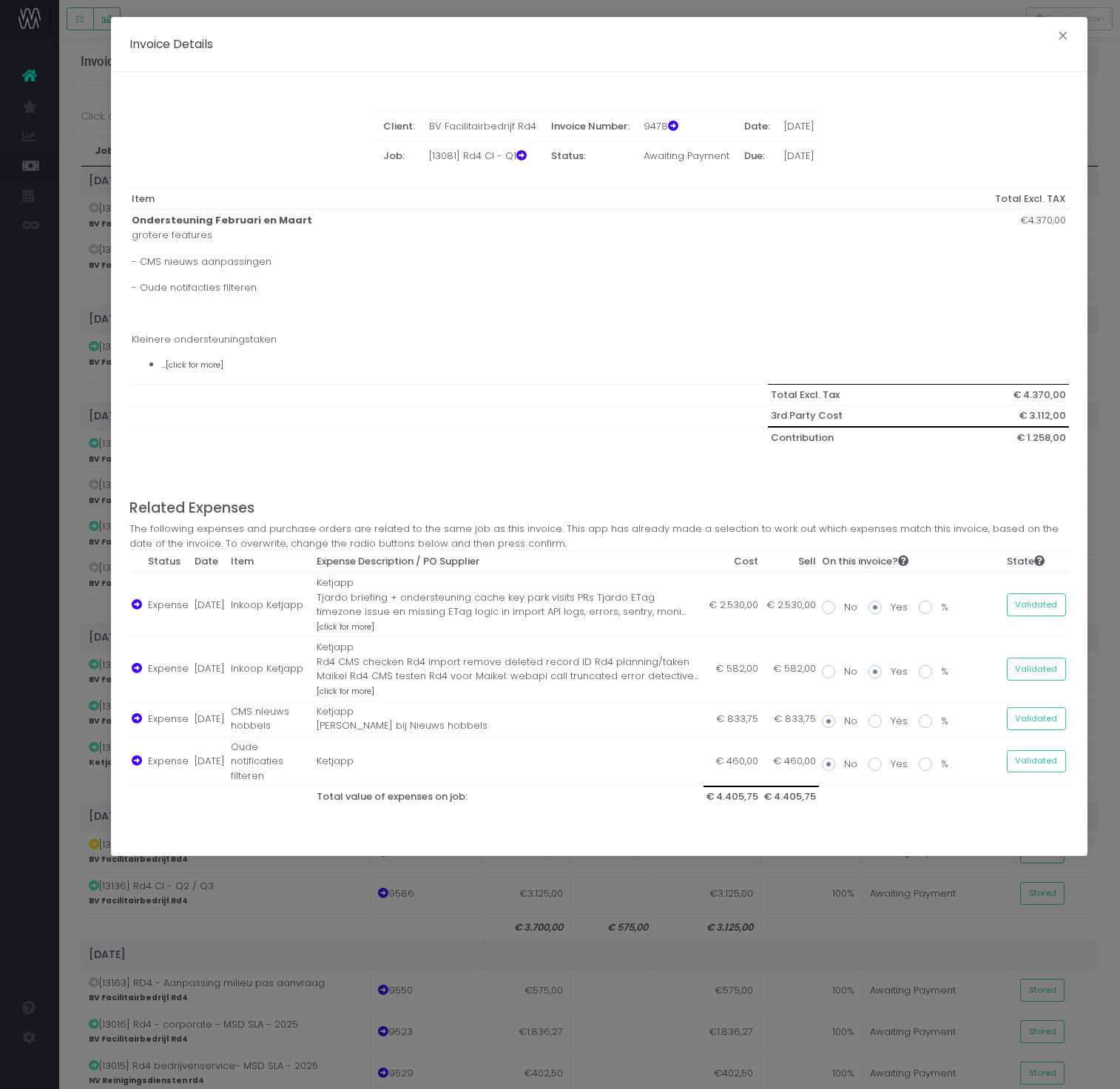
click at [899, 953] on div "Invoice Details × Client: BV Facilitairbedrijf Rd4 Invoice Number: 9478 Date: 3…" at bounding box center [560, 544] width 1120 height 1089
